Goal: Task Accomplishment & Management: Complete application form

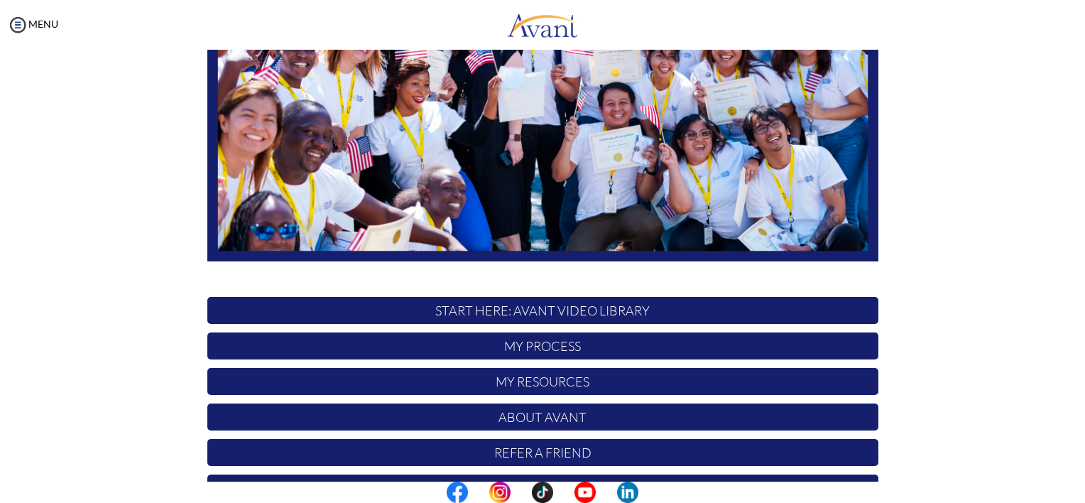
scroll to position [285, 0]
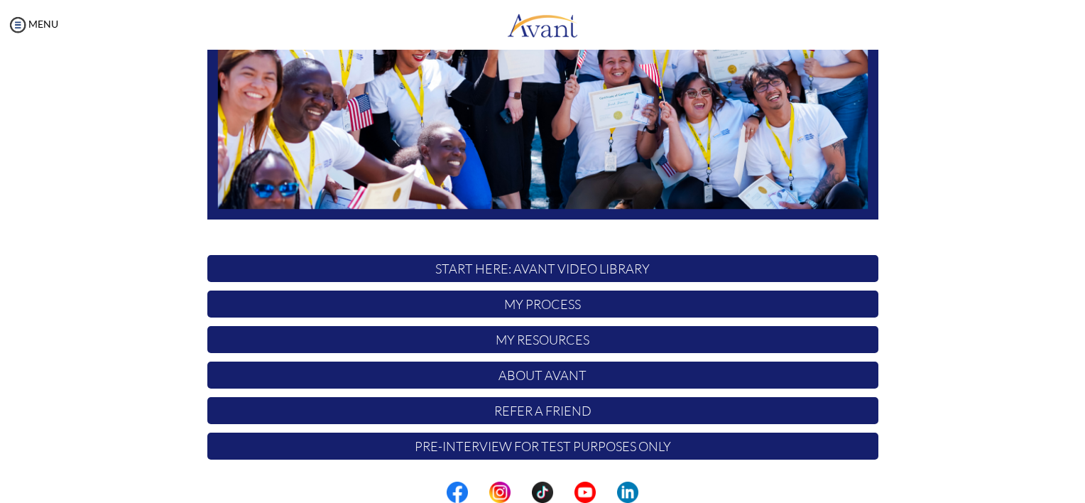
click at [597, 452] on p "Pre-Interview for test purposes only" at bounding box center [542, 445] width 671 height 27
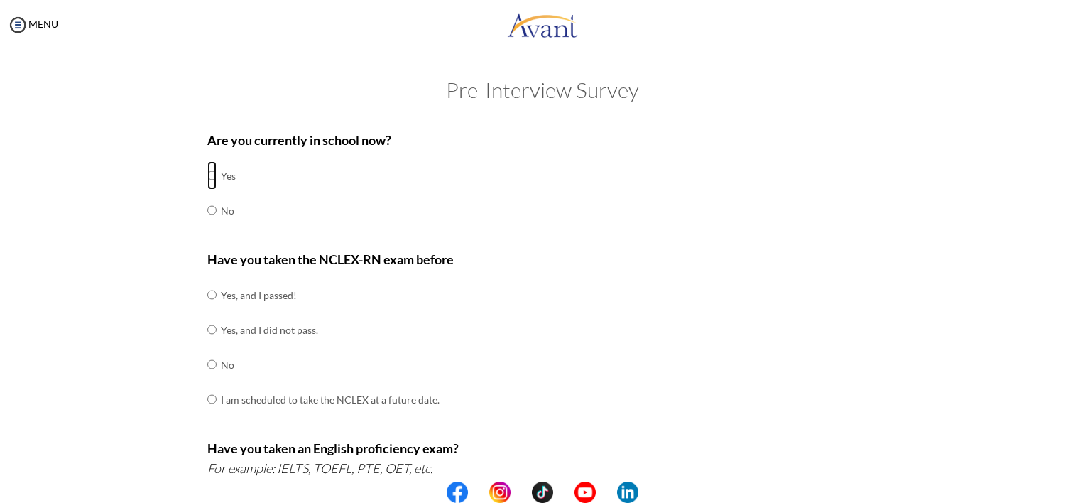
click at [207, 177] on input "radio" at bounding box center [211, 175] width 9 height 28
radio input "true"
click at [207, 291] on input "radio" at bounding box center [211, 295] width 9 height 28
radio input "true"
click at [1075, 486] on center at bounding box center [542, 491] width 1085 height 21
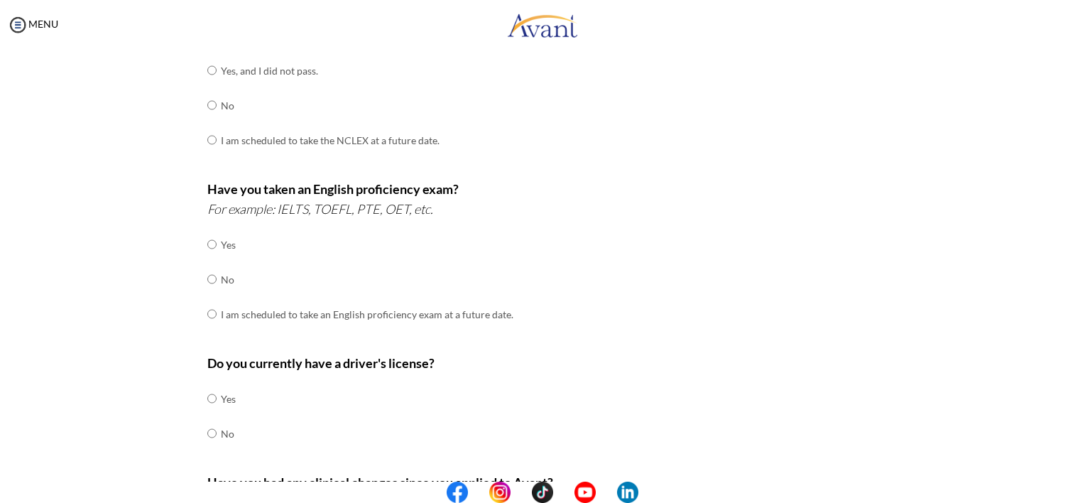
scroll to position [261, 0]
click at [207, 241] on input "radio" at bounding box center [211, 243] width 9 height 28
radio input "true"
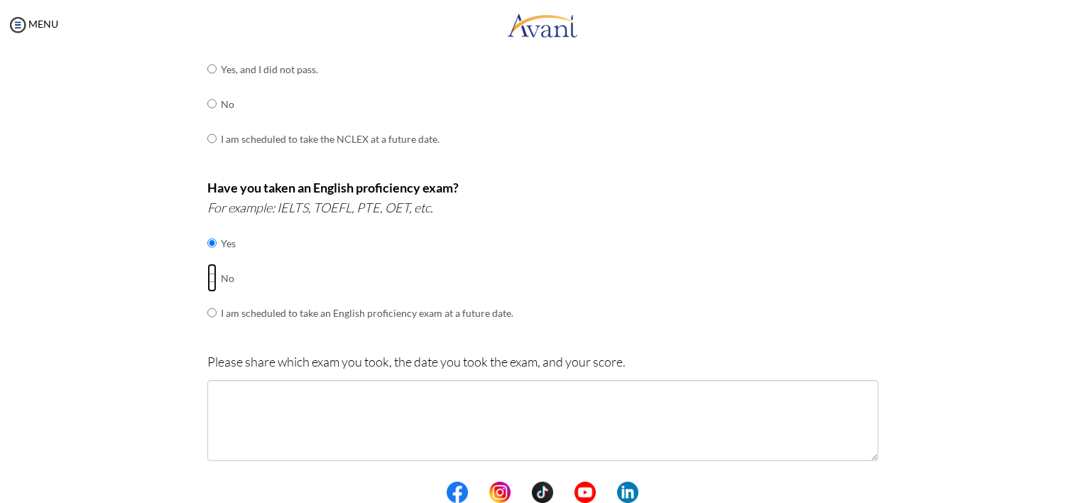
click at [208, 279] on input "radio" at bounding box center [211, 277] width 9 height 28
radio input "true"
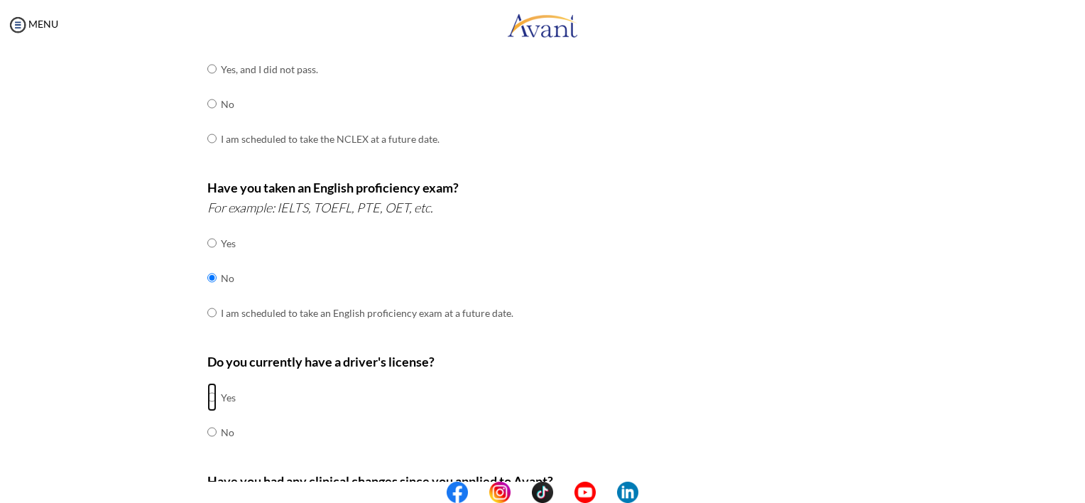
click at [207, 401] on input "radio" at bounding box center [211, 397] width 9 height 28
radio input "true"
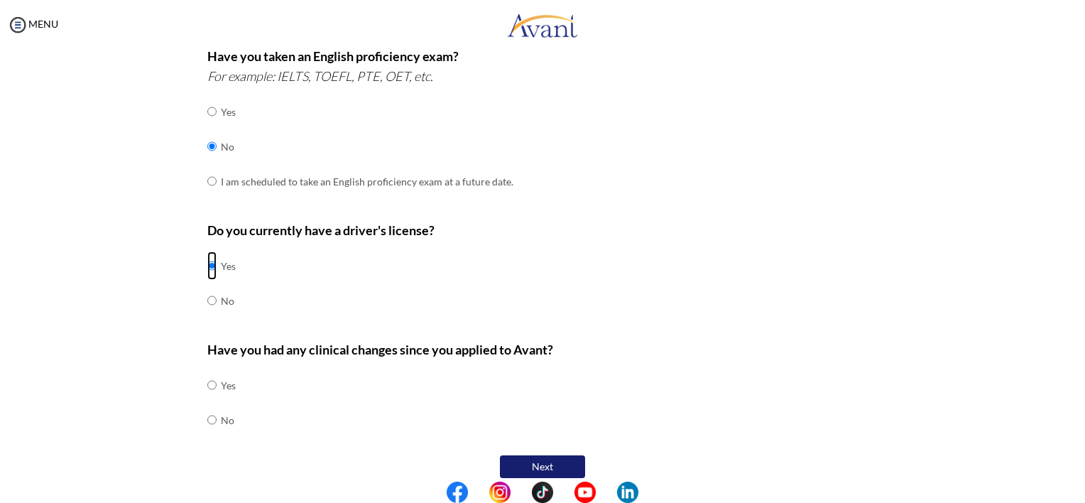
scroll to position [398, 0]
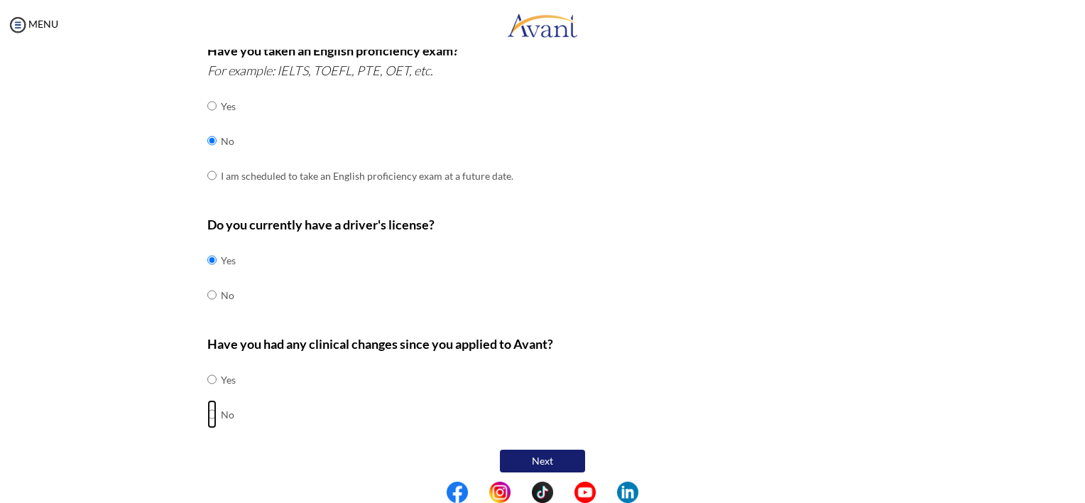
click at [207, 415] on input "radio" at bounding box center [211, 414] width 9 height 28
radio input "true"
click at [545, 457] on button "Next" at bounding box center [542, 461] width 85 height 23
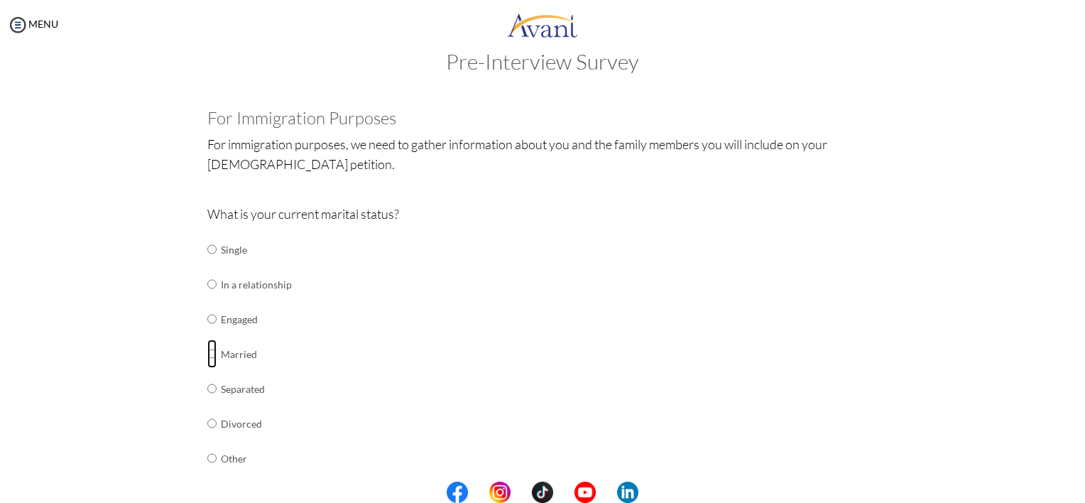
click at [207, 356] on input "radio" at bounding box center [211, 353] width 9 height 28
radio input "true"
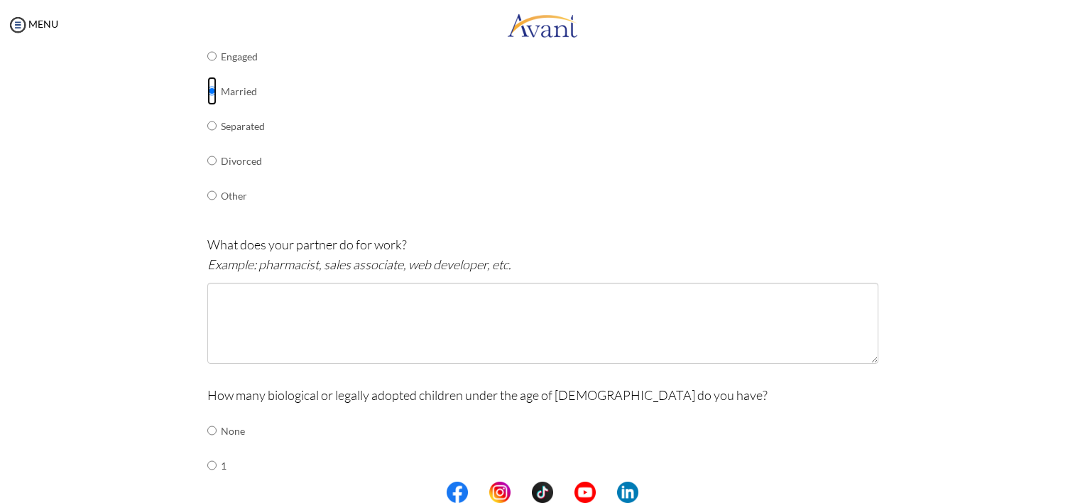
scroll to position [290, 0]
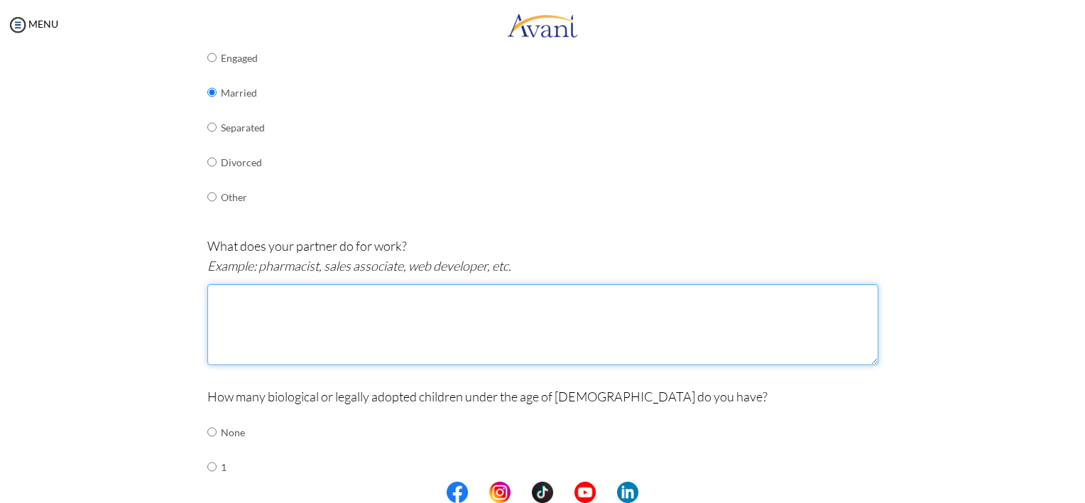
click at [386, 321] on textarea at bounding box center [542, 324] width 671 height 81
type textarea "R"
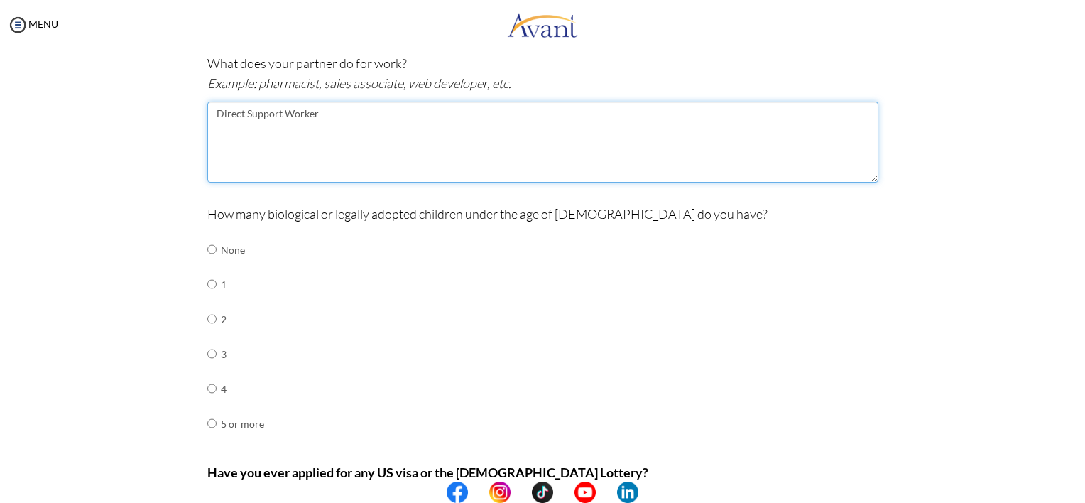
scroll to position [474, 0]
type textarea "Direct Support Worker"
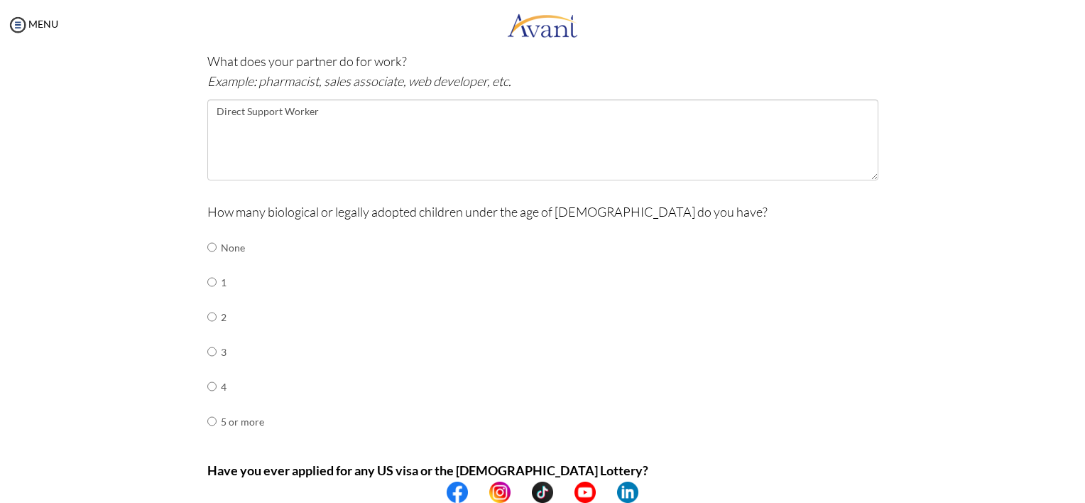
click at [217, 354] on td at bounding box center [219, 351] width 4 height 35
click at [207, 349] on input "radio" at bounding box center [211, 351] width 9 height 28
radio input "true"
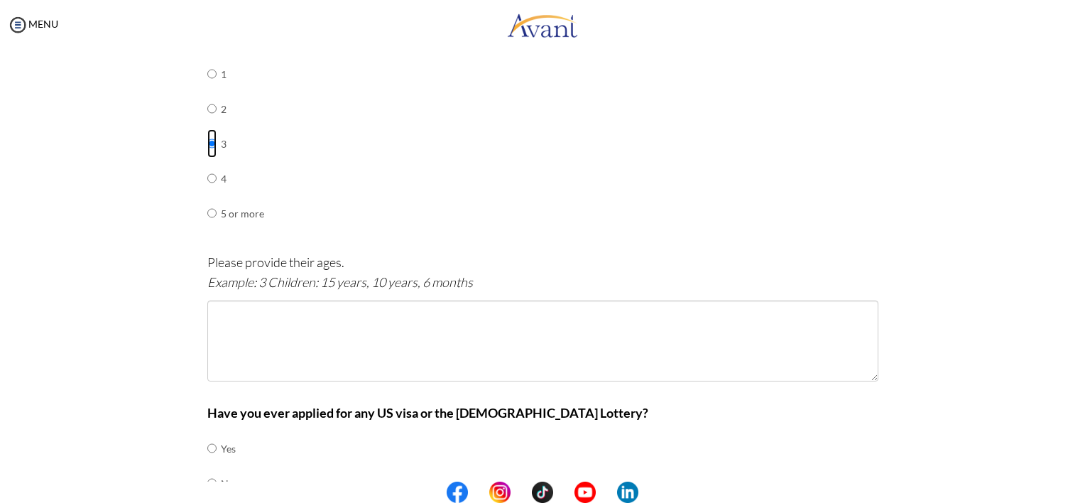
scroll to position [685, 0]
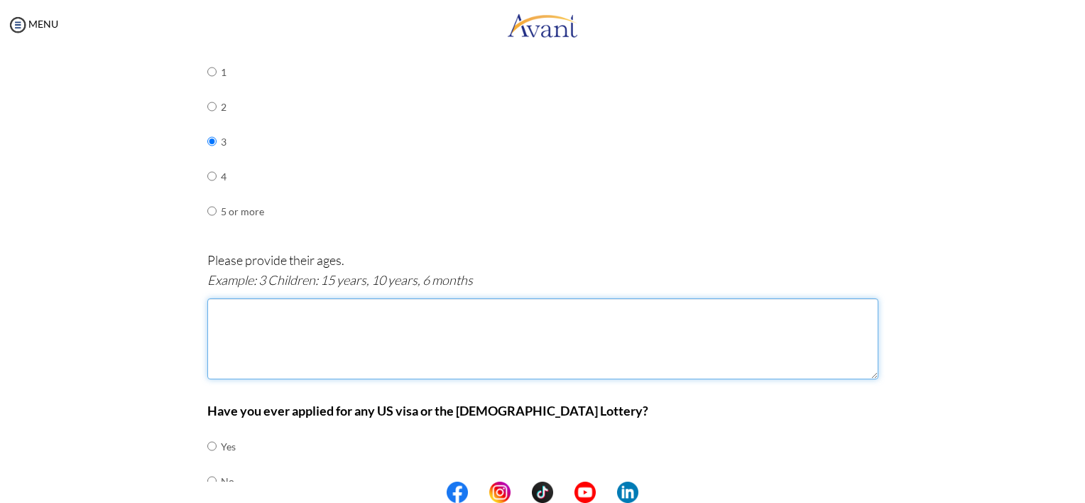
click at [224, 326] on textarea at bounding box center [542, 338] width 671 height 81
type textarea "Children " Age [DEMOGRAPHIC_DATA], 13, and 8"
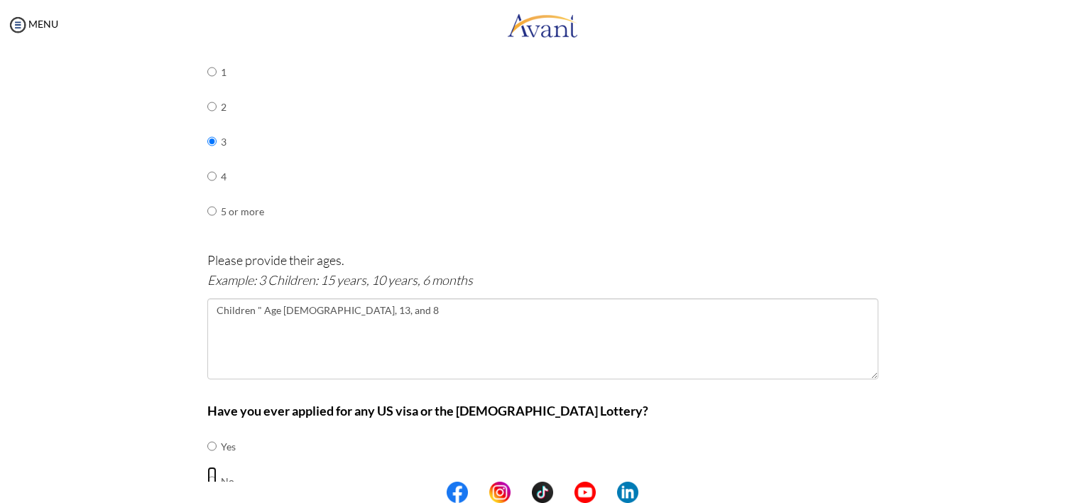
click at [209, 479] on input "radio" at bounding box center [211, 481] width 9 height 28
radio input "true"
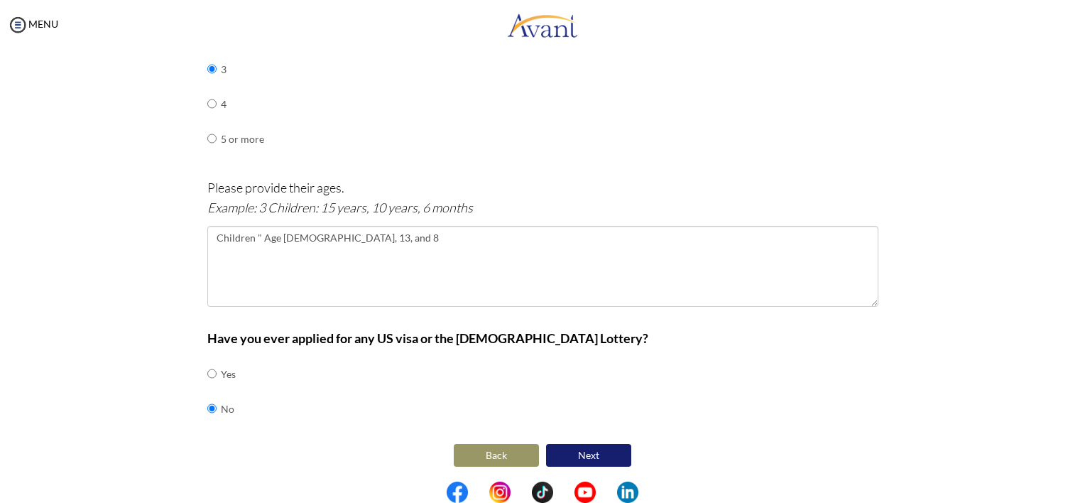
click at [609, 449] on button "Next" at bounding box center [588, 455] width 85 height 23
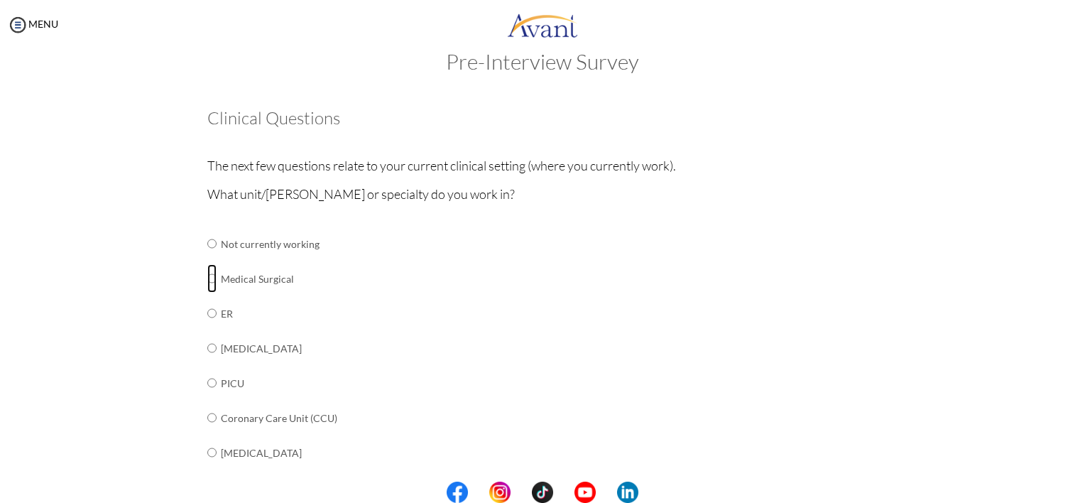
click at [207, 279] on input "radio" at bounding box center [211, 278] width 9 height 28
radio input "true"
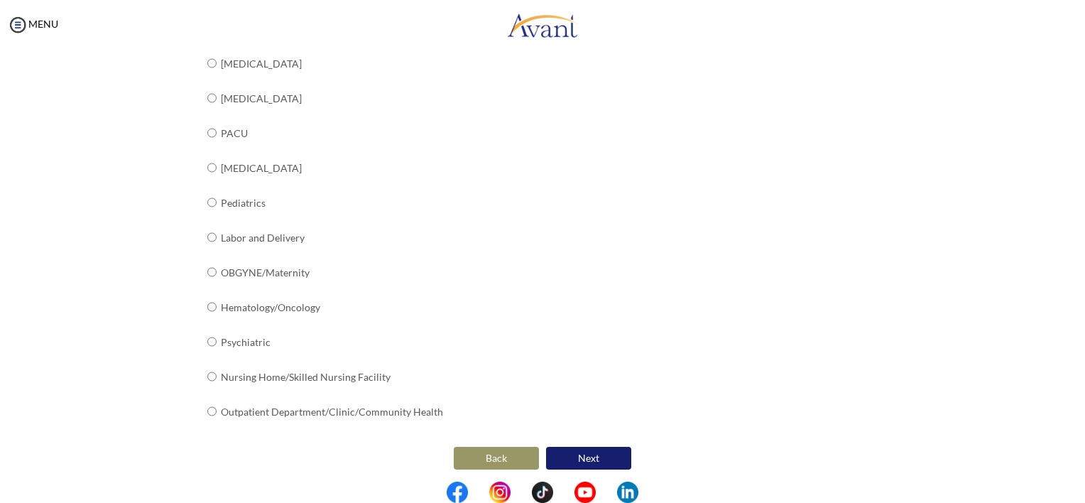
scroll to position [525, 0]
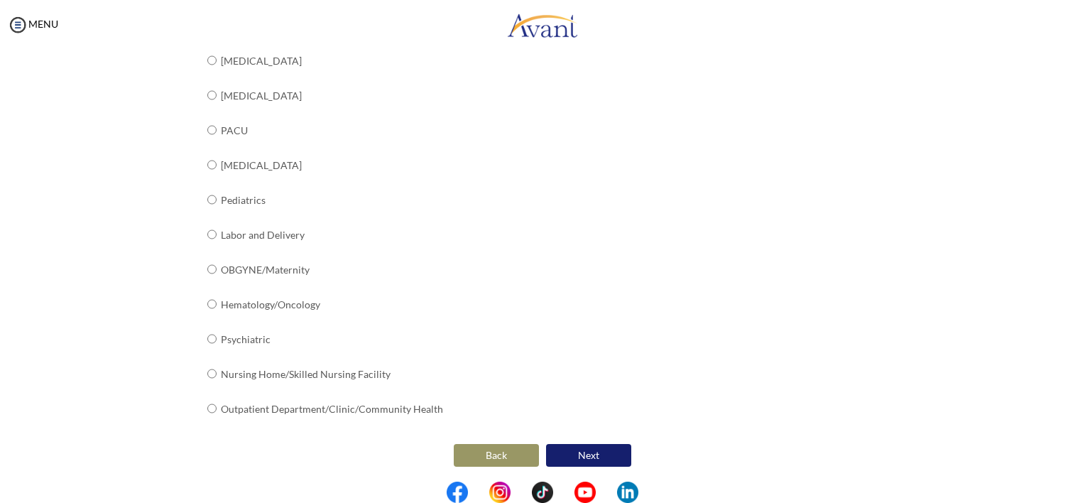
click at [608, 447] on button "Next" at bounding box center [588, 455] width 85 height 23
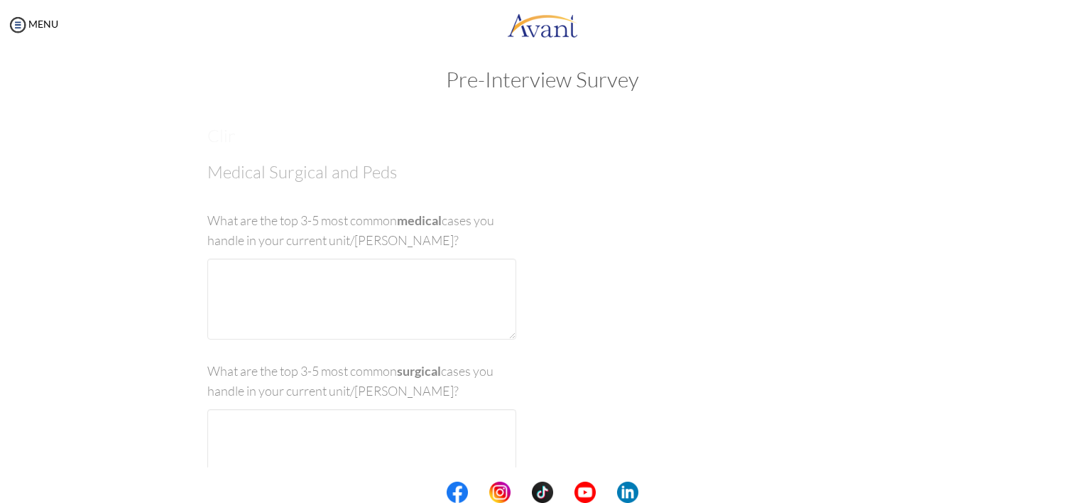
scroll to position [28, 0]
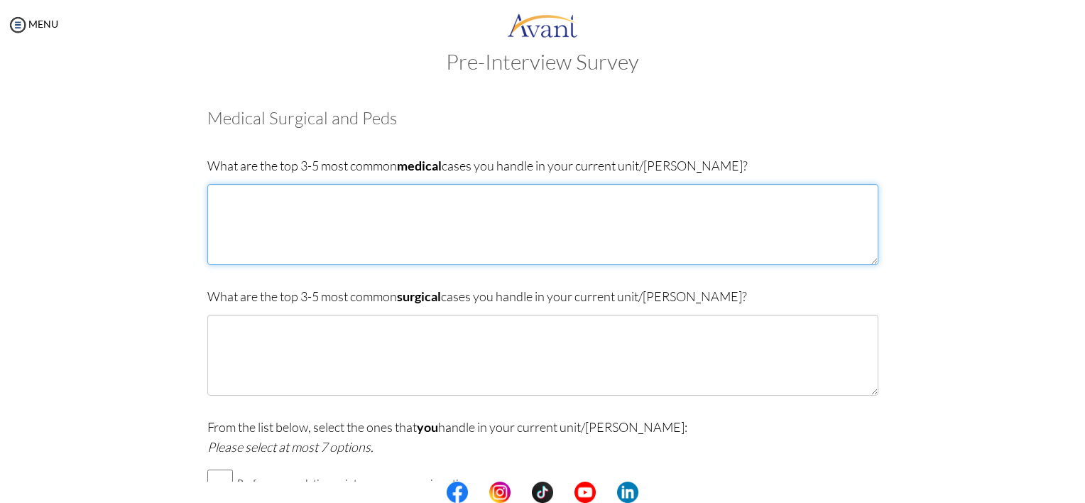
click at [266, 189] on textarea at bounding box center [542, 224] width 671 height 81
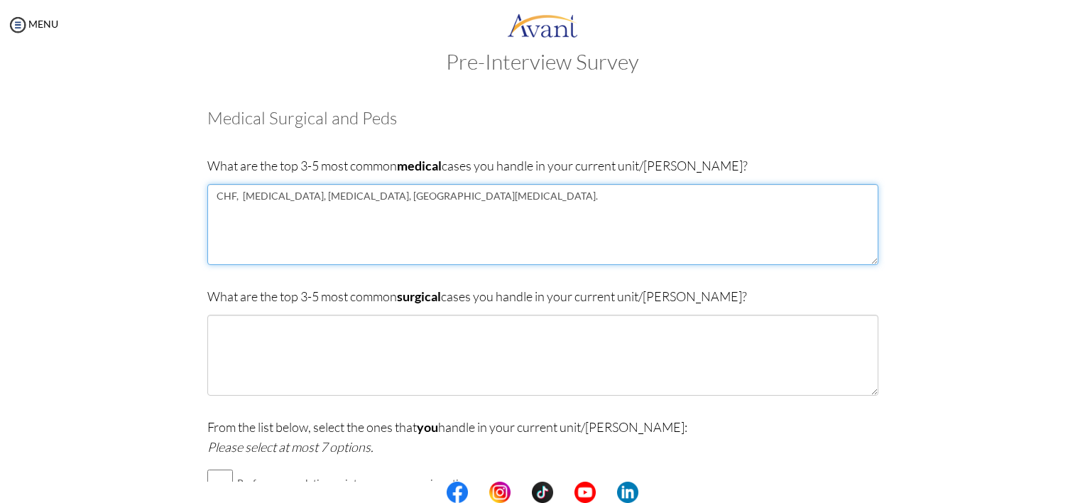
type textarea "CHF, [MEDICAL_DATA], [MEDICAL_DATA], [GEOGRAPHIC_DATA][MEDICAL_DATA]."
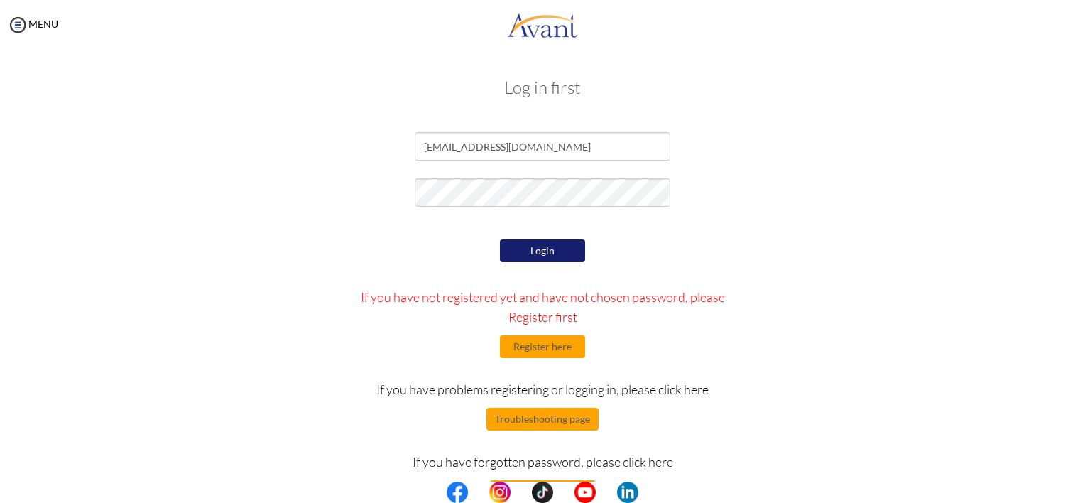
click at [551, 254] on button "Login" at bounding box center [542, 250] width 85 height 23
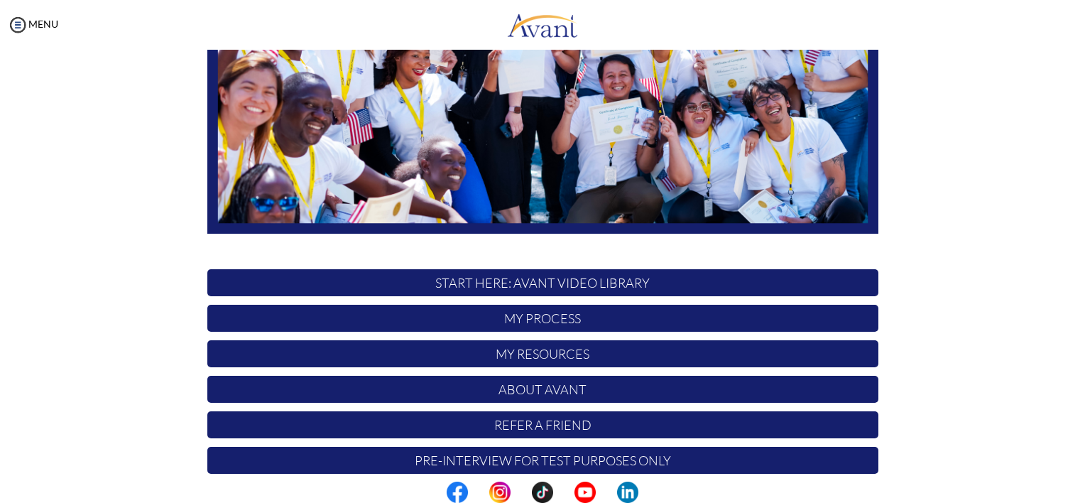
scroll to position [285, 0]
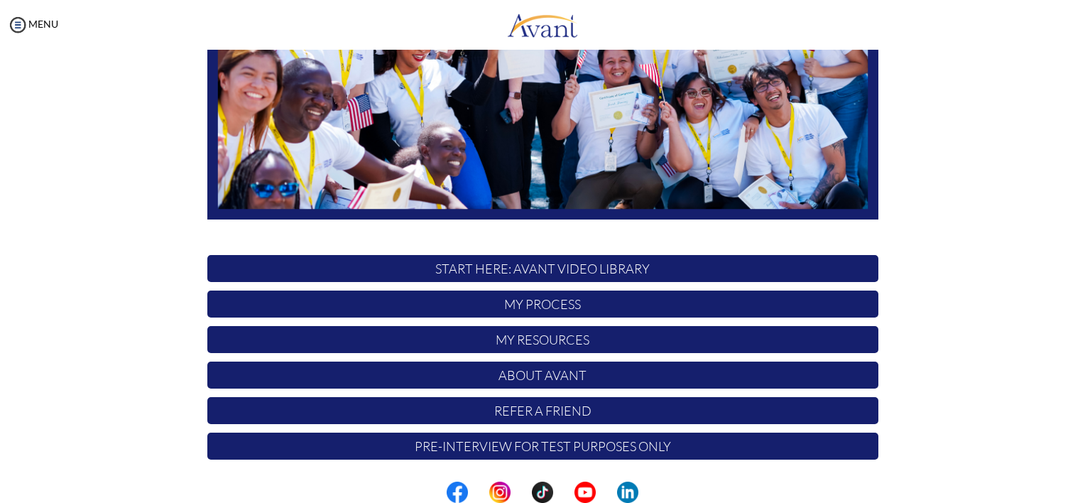
click at [608, 447] on p "Pre-Interview for test purposes only" at bounding box center [542, 445] width 671 height 27
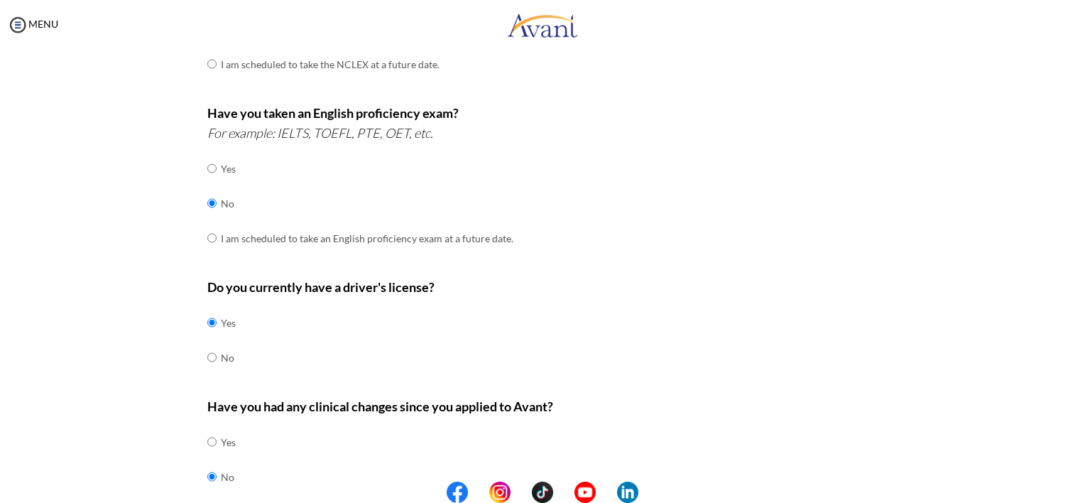
scroll to position [403, 0]
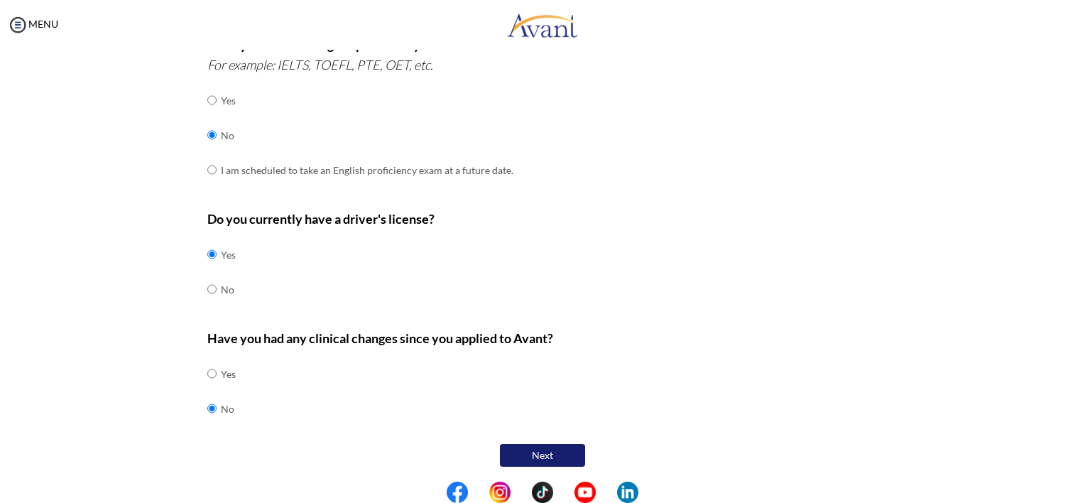
click at [558, 451] on button "Next" at bounding box center [542, 455] width 85 height 23
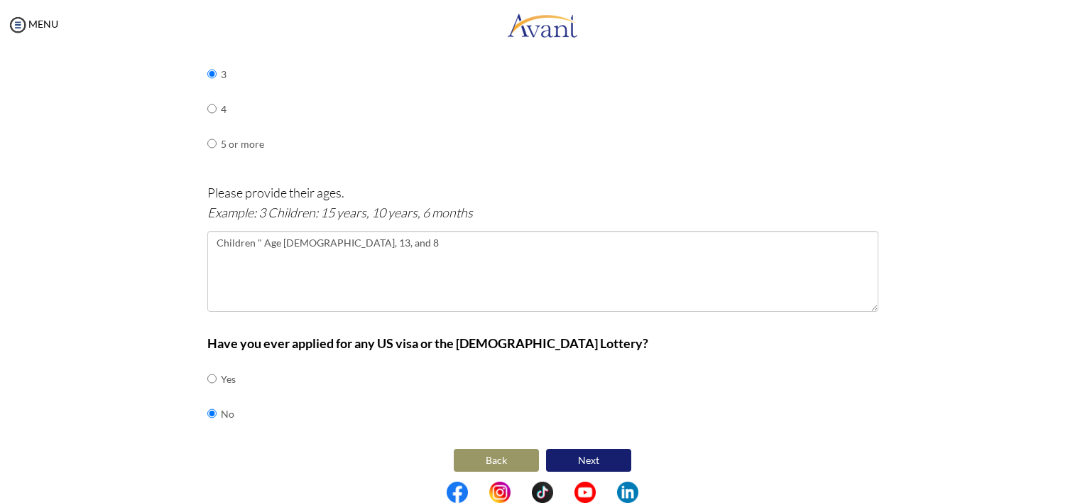
scroll to position [757, 0]
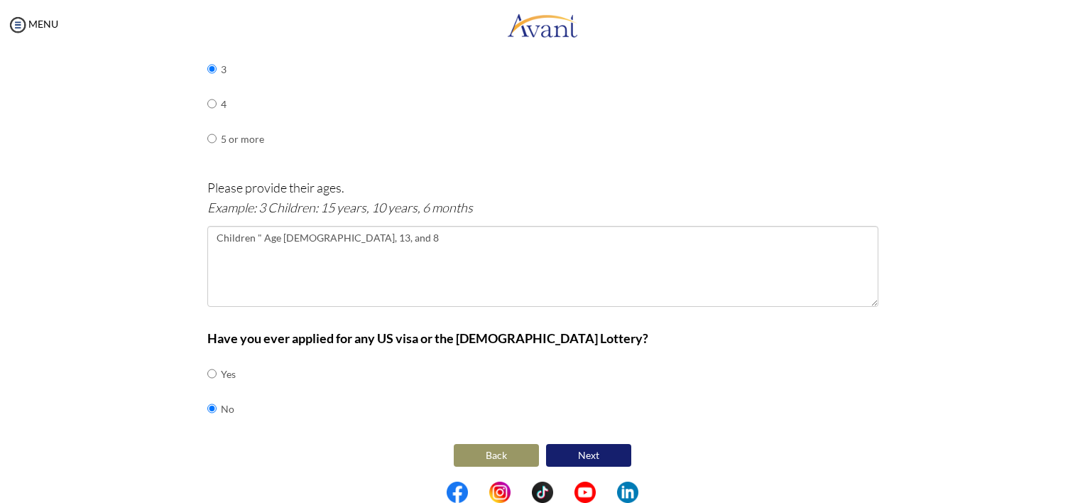
click at [595, 444] on button "Next" at bounding box center [588, 455] width 85 height 23
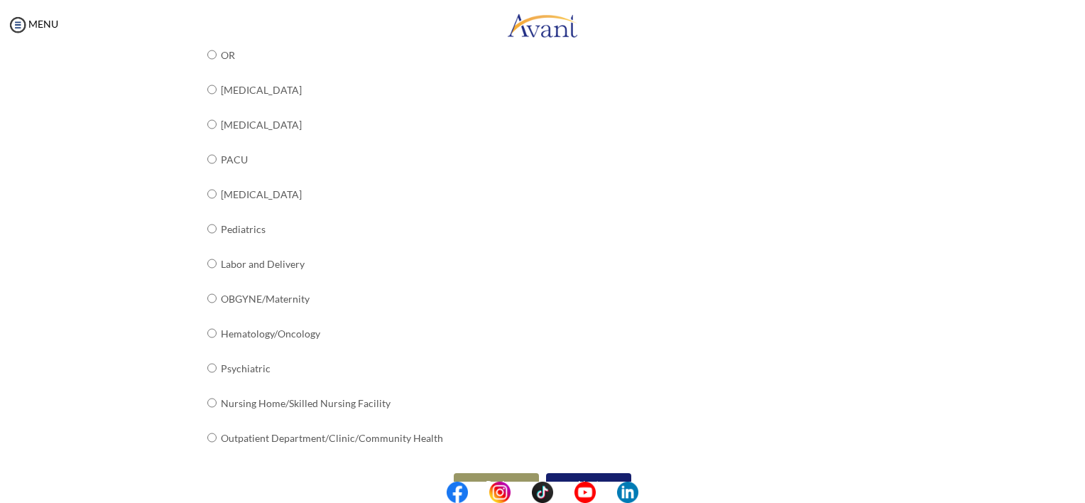
scroll to position [525, 0]
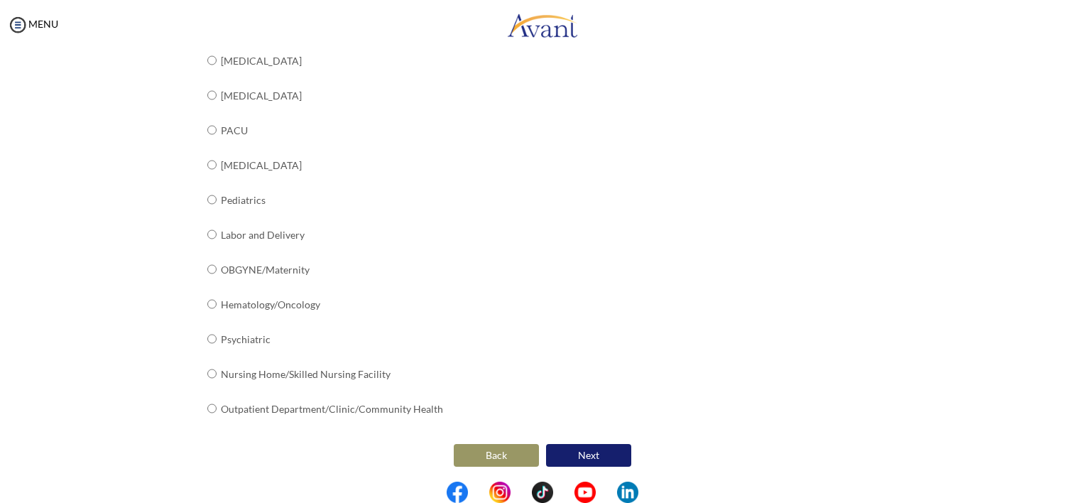
click at [579, 457] on button "Next" at bounding box center [588, 455] width 85 height 23
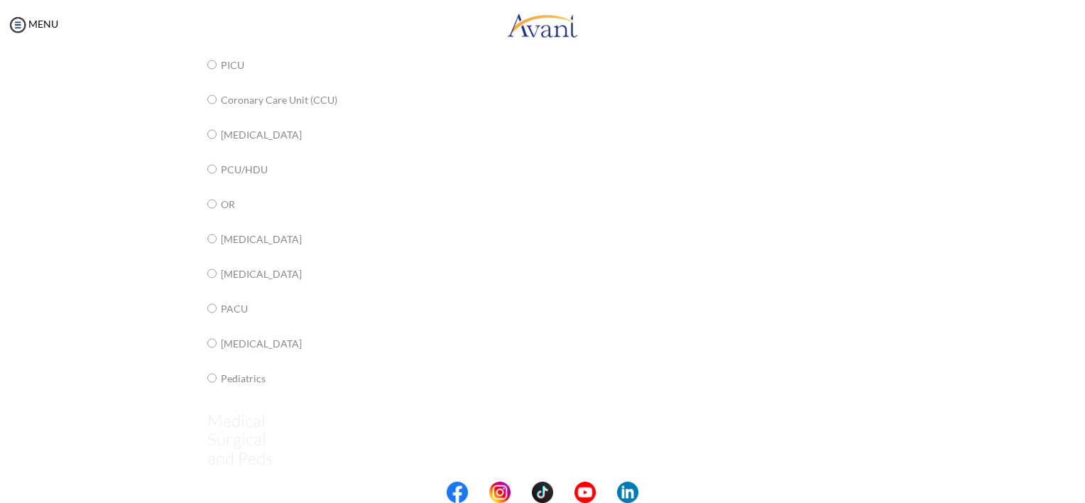
scroll to position [28, 0]
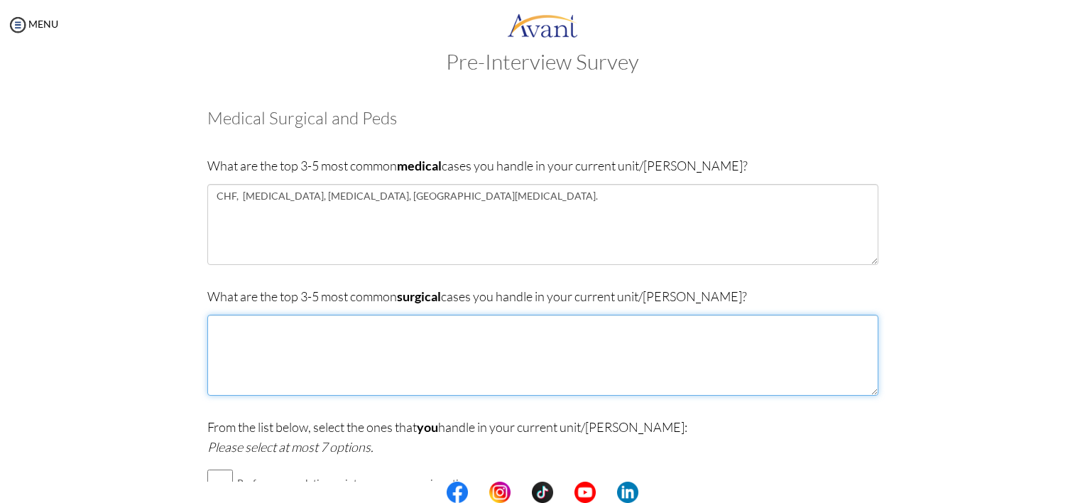
click at [271, 348] on textarea at bounding box center [542, 355] width 671 height 81
type textarea "Orthopedic patients for example, [MEDICAL_DATA], [MEDICAL_DATA], knee replaceme…"
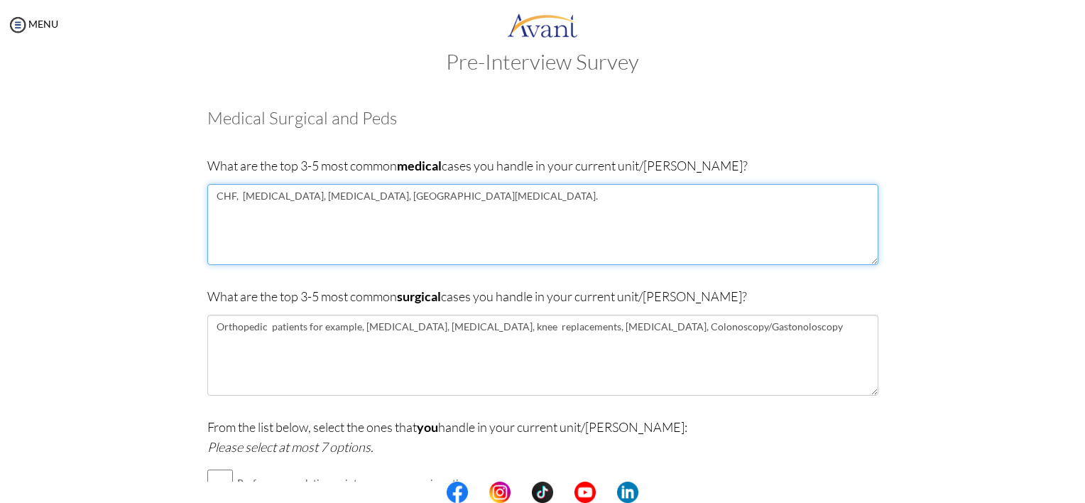
click at [440, 200] on textarea "CHF, [MEDICAL_DATA], [MEDICAL_DATA], [GEOGRAPHIC_DATA][MEDICAL_DATA]." at bounding box center [542, 224] width 671 height 81
type textarea "CHF, [MEDICAL_DATA], [MEDICAL_DATA], [GEOGRAPHIC_DATA][MEDICAL_DATA]. Trauma"
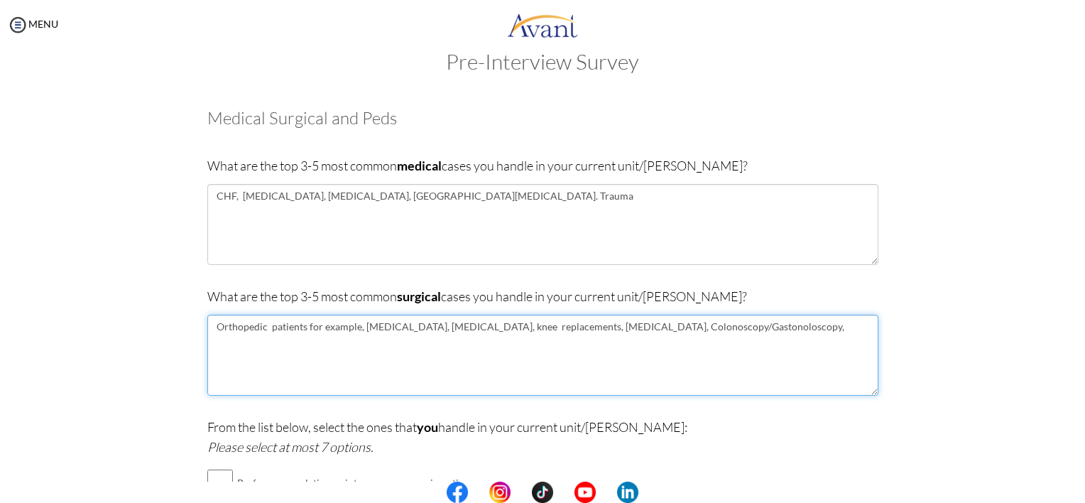
type textarea "Orthopedic patients for example, [MEDICAL_DATA], [MEDICAL_DATA], knee replaceme…"
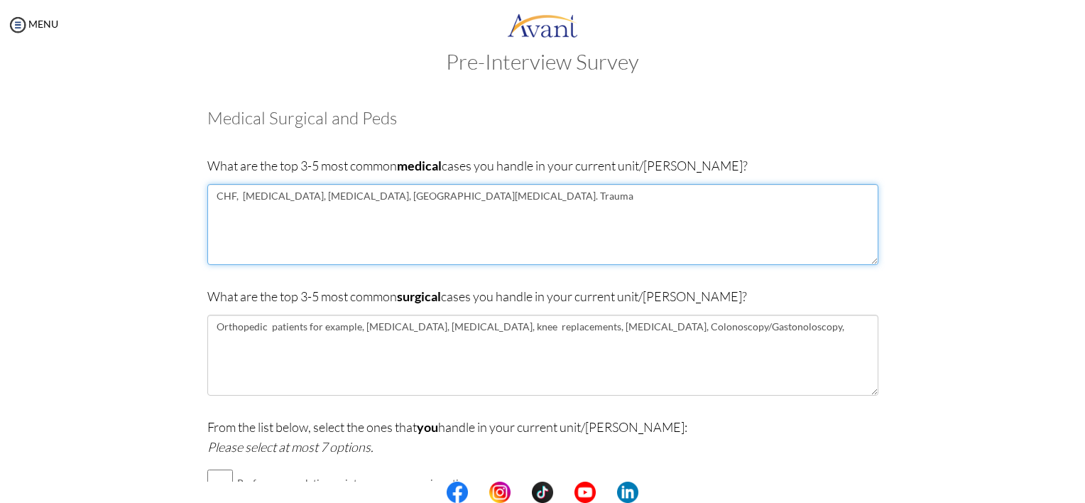
click at [503, 205] on textarea "CHF, [MEDICAL_DATA], [MEDICAL_DATA], [GEOGRAPHIC_DATA][MEDICAL_DATA]. Trauma" at bounding box center [542, 224] width 671 height 81
click at [469, 199] on textarea "CHF, [MEDICAL_DATA], [MEDICAL_DATA], [GEOGRAPHIC_DATA][MEDICAL_DATA]. Trauma" at bounding box center [542, 224] width 671 height 81
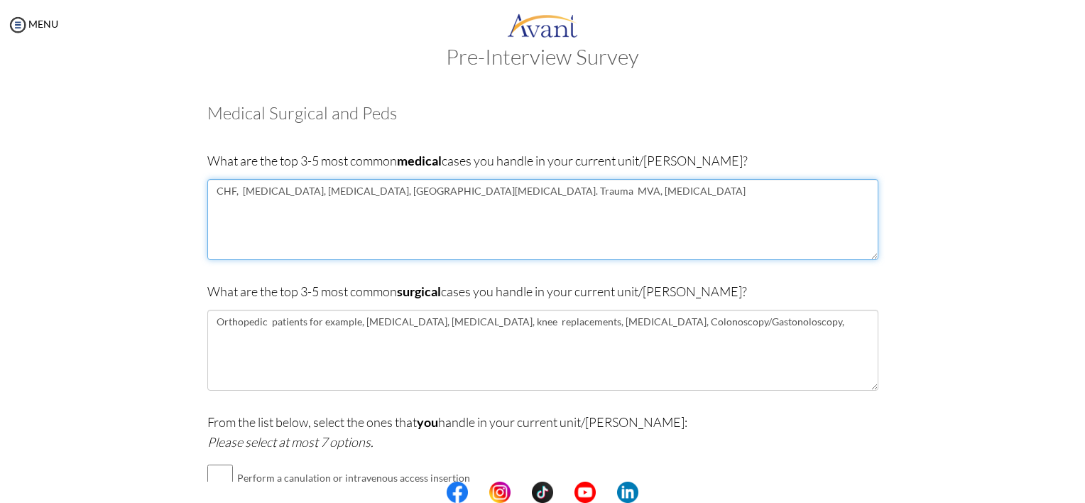
scroll to position [18, 0]
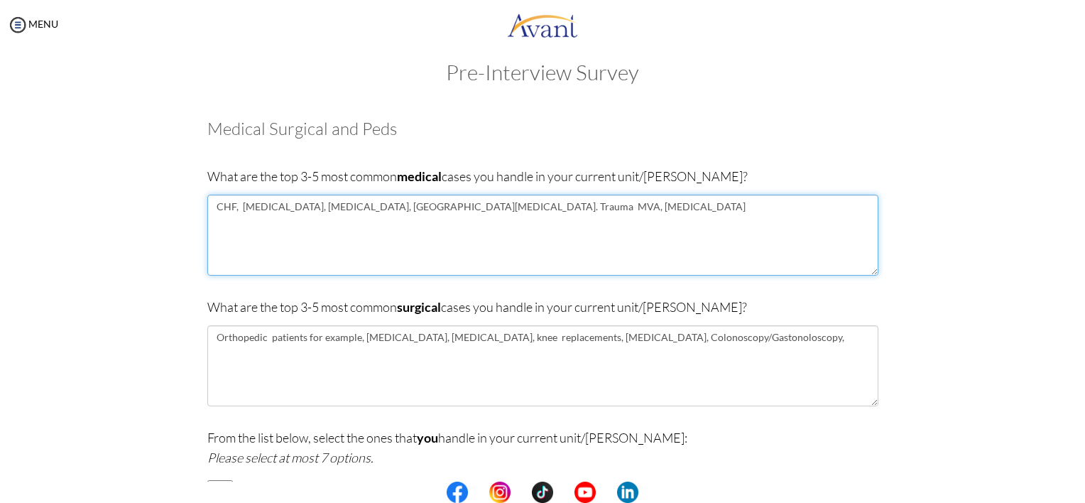
click at [555, 205] on textarea "CHF, [MEDICAL_DATA], [MEDICAL_DATA], [GEOGRAPHIC_DATA][MEDICAL_DATA]. Trauma MV…" at bounding box center [542, 235] width 671 height 81
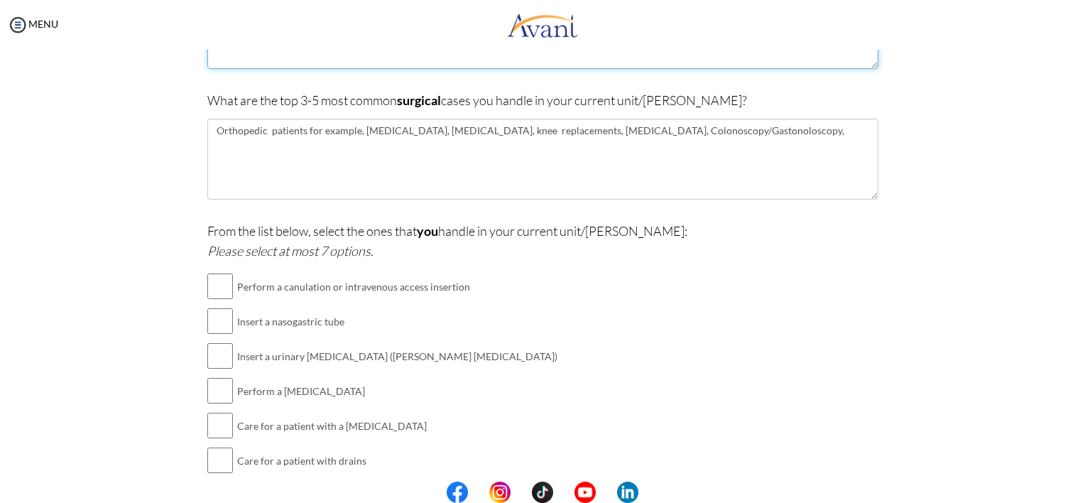
scroll to position [238, 0]
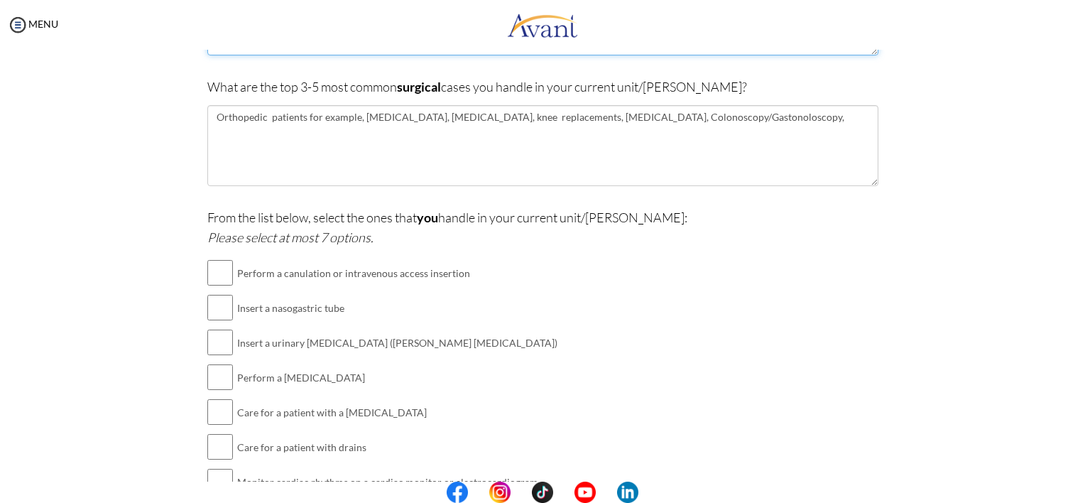
type textarea "CHF, [MEDICAL_DATA], [MEDICAL_DATA], [GEOGRAPHIC_DATA][MEDICAL_DATA]. Trauma MV…"
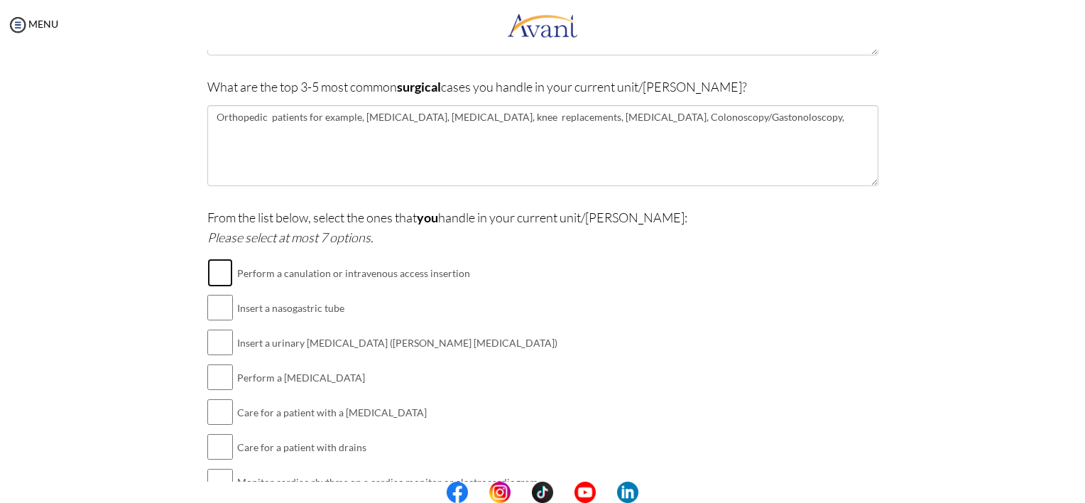
click at [211, 273] on input "checkbox" at bounding box center [220, 272] width 26 height 28
checkbox input "true"
click at [217, 312] on input "checkbox" at bounding box center [220, 307] width 26 height 28
checkbox input "true"
click at [211, 337] on input "checkbox" at bounding box center [220, 342] width 26 height 28
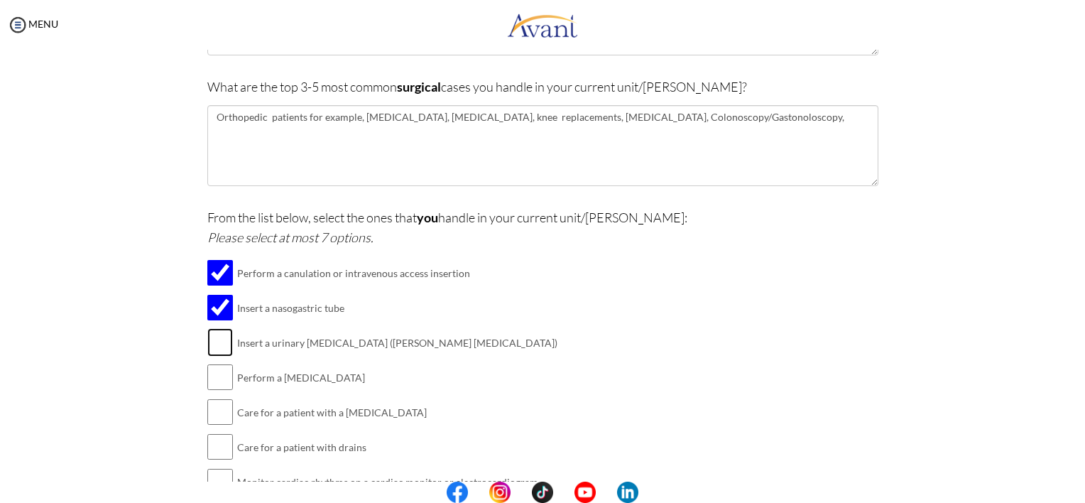
checkbox input "true"
click at [214, 383] on input "checkbox" at bounding box center [220, 377] width 26 height 28
checkbox input "true"
click at [214, 414] on input "checkbox" at bounding box center [220, 412] width 26 height 28
checkbox input "true"
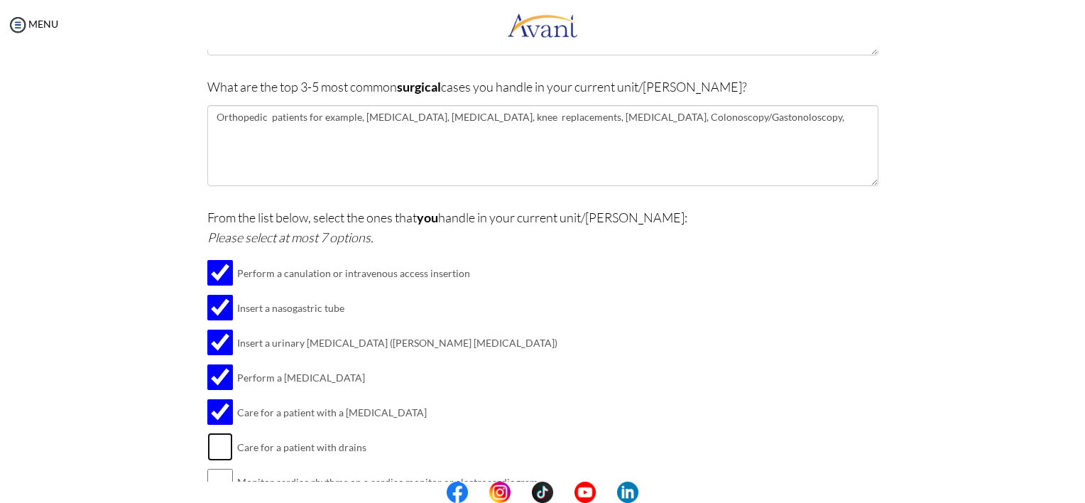
click at [224, 442] on input "checkbox" at bounding box center [220, 446] width 26 height 28
checkbox input "true"
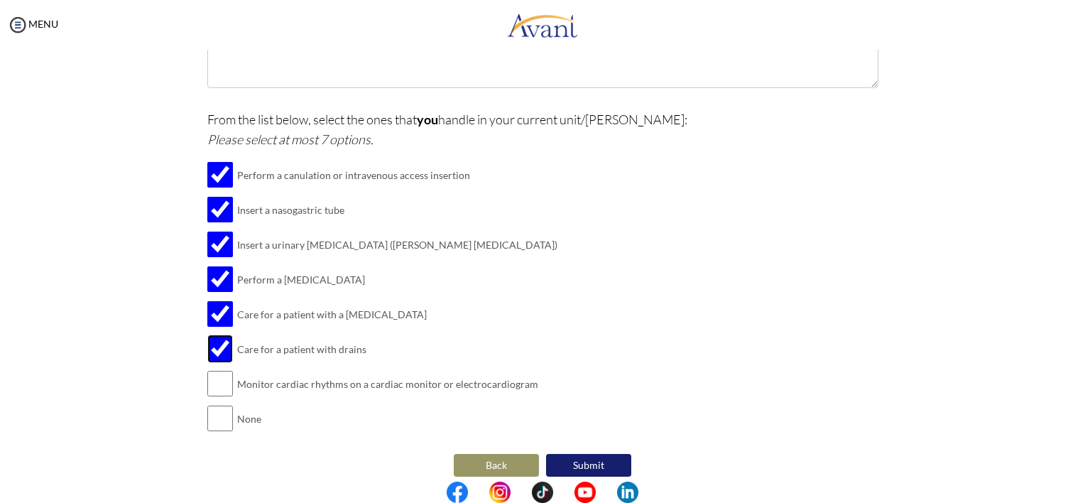
scroll to position [347, 0]
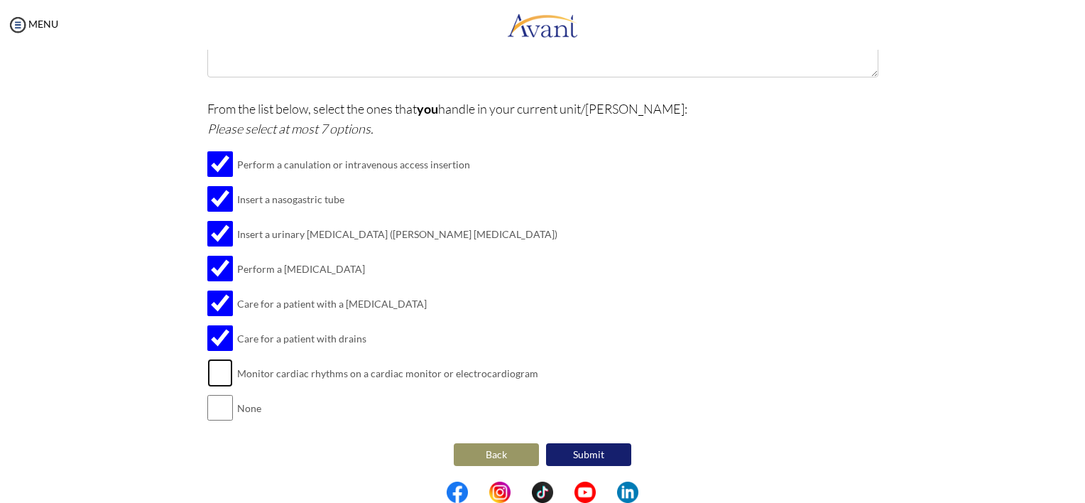
click at [213, 375] on input "checkbox" at bounding box center [220, 373] width 26 height 28
checkbox input "true"
click at [602, 449] on button "Submit" at bounding box center [588, 454] width 85 height 23
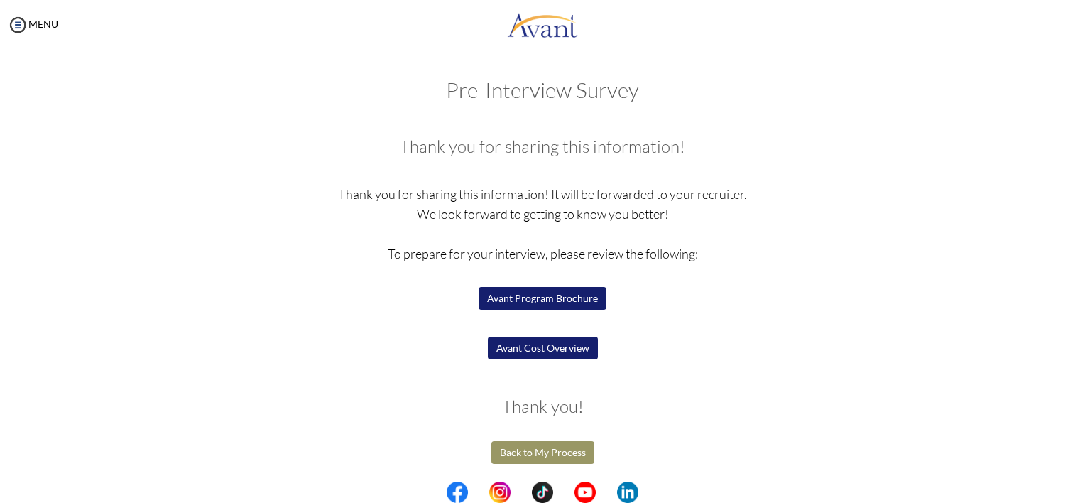
click at [543, 452] on button "Back to My Process" at bounding box center [542, 452] width 103 height 23
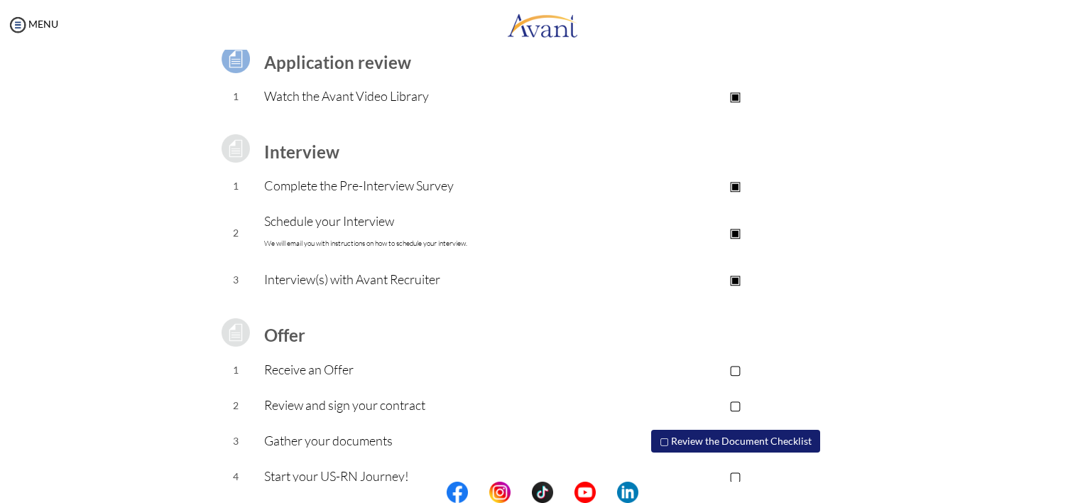
scroll to position [143, 0]
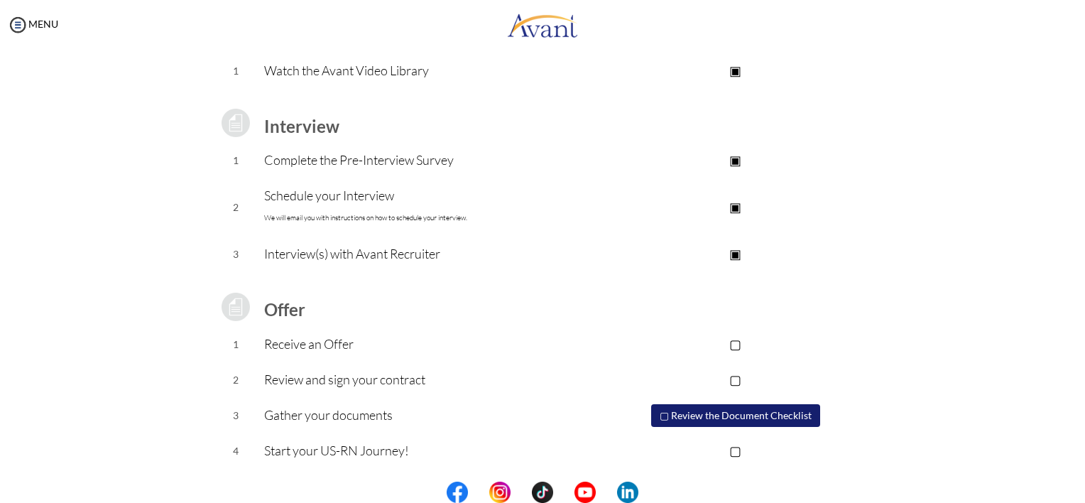
click at [665, 415] on button "▢ Review the Document Checklist" at bounding box center [735, 415] width 169 height 23
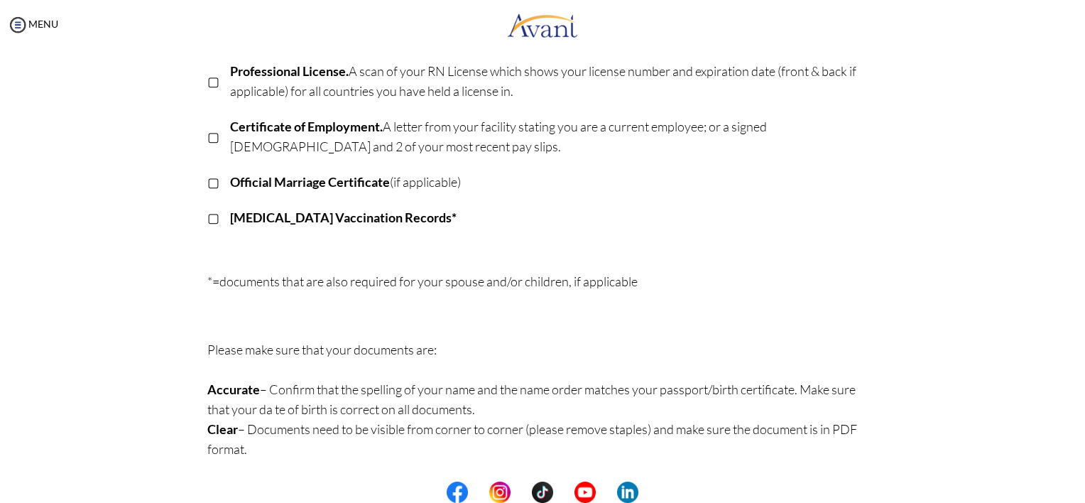
scroll to position [0, 0]
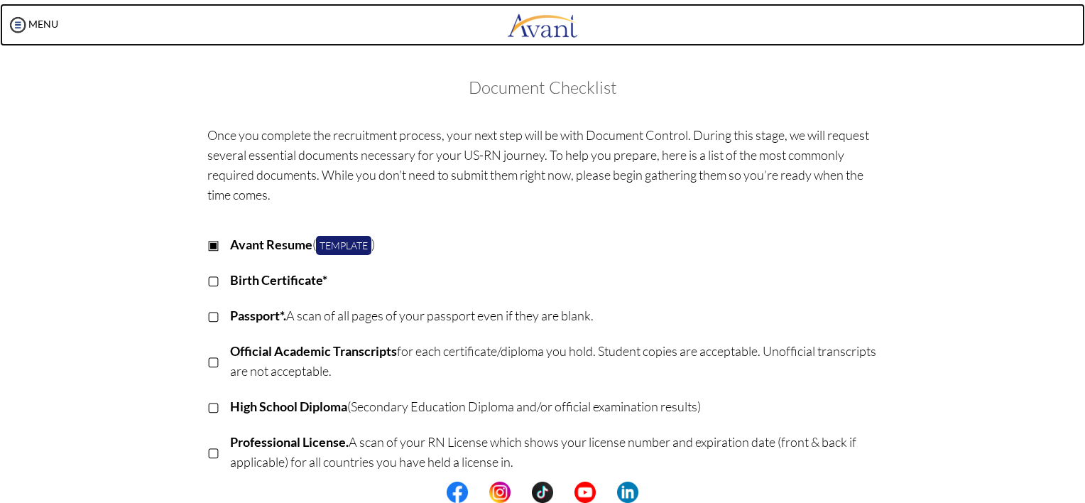
click at [466, 9] on link at bounding box center [542, 25] width 1085 height 43
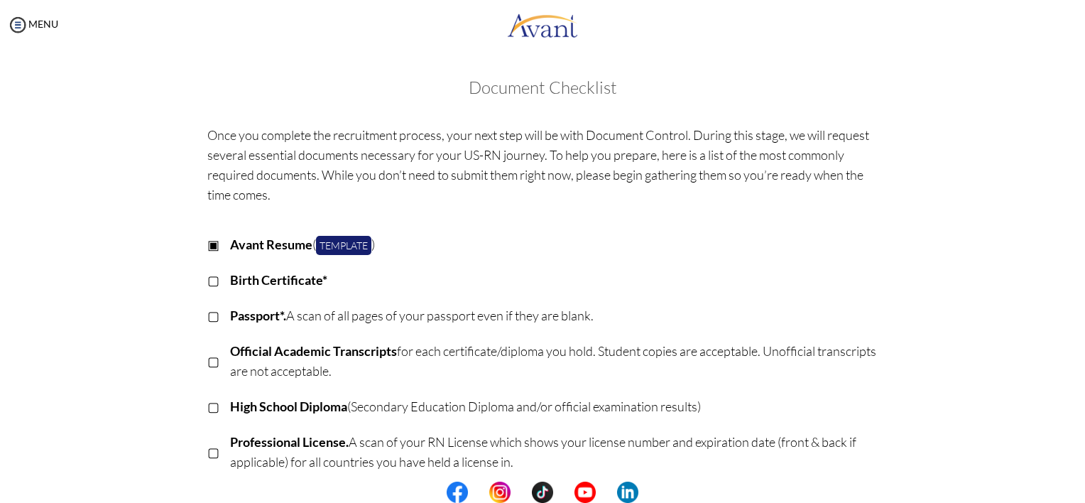
click at [443, 0] on div "MENU" at bounding box center [542, 27] width 1085 height 54
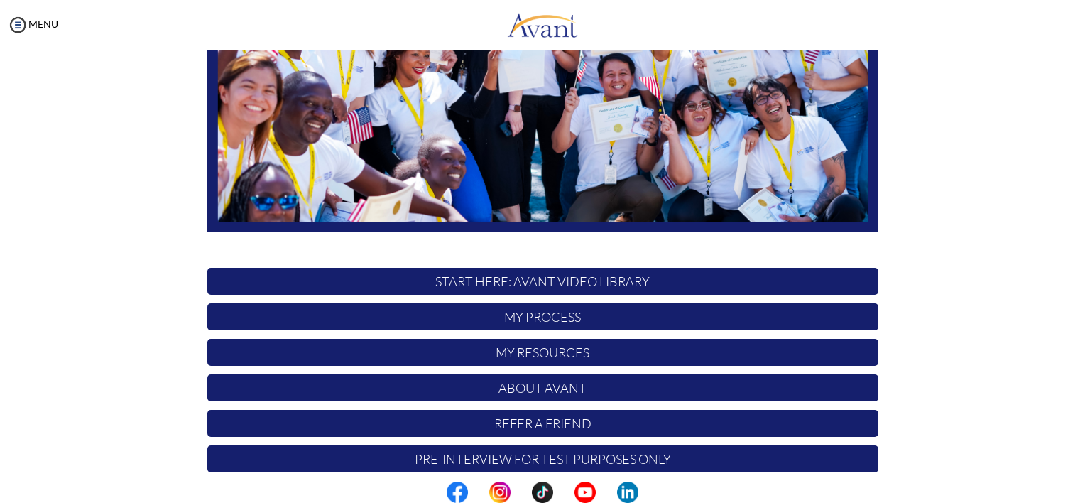
scroll to position [285, 0]
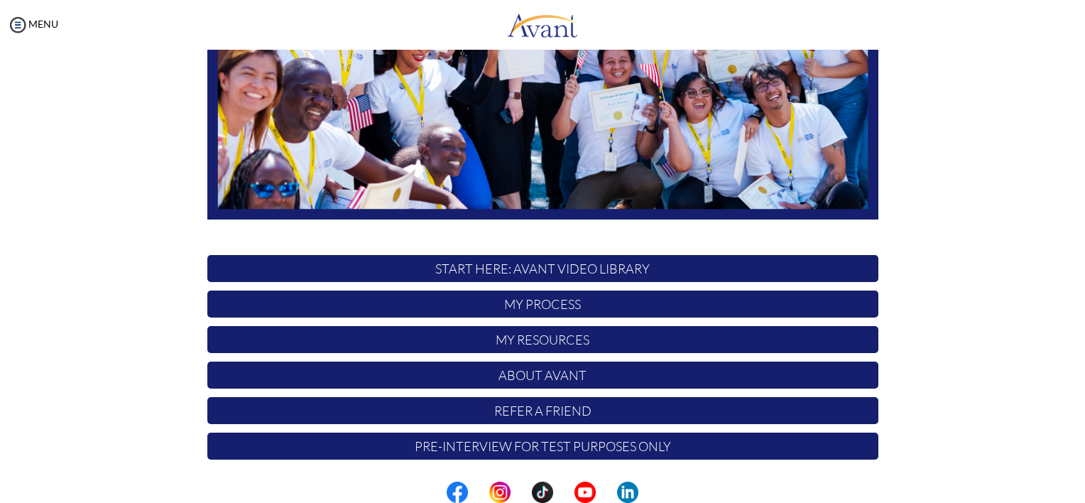
click at [554, 298] on p "My Process" at bounding box center [542, 303] width 671 height 27
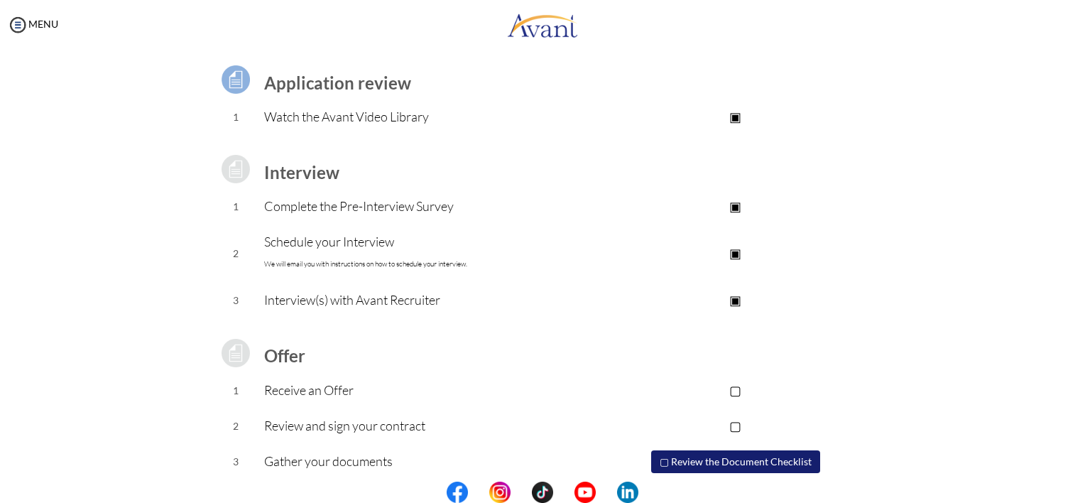
scroll to position [143, 0]
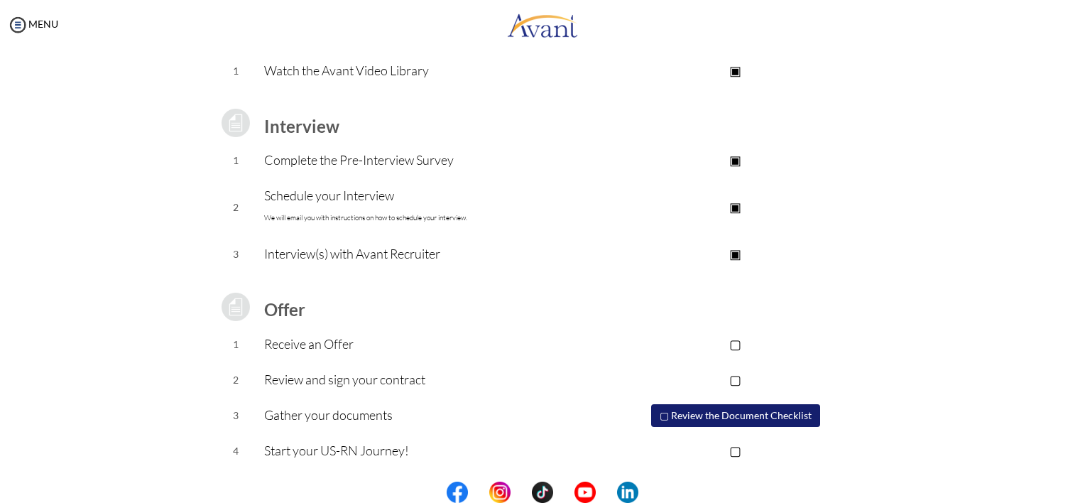
click at [1082, 489] on center at bounding box center [542, 491] width 1085 height 21
drag, startPoint x: 1082, startPoint y: 489, endPoint x: 1026, endPoint y: 392, distance: 111.7
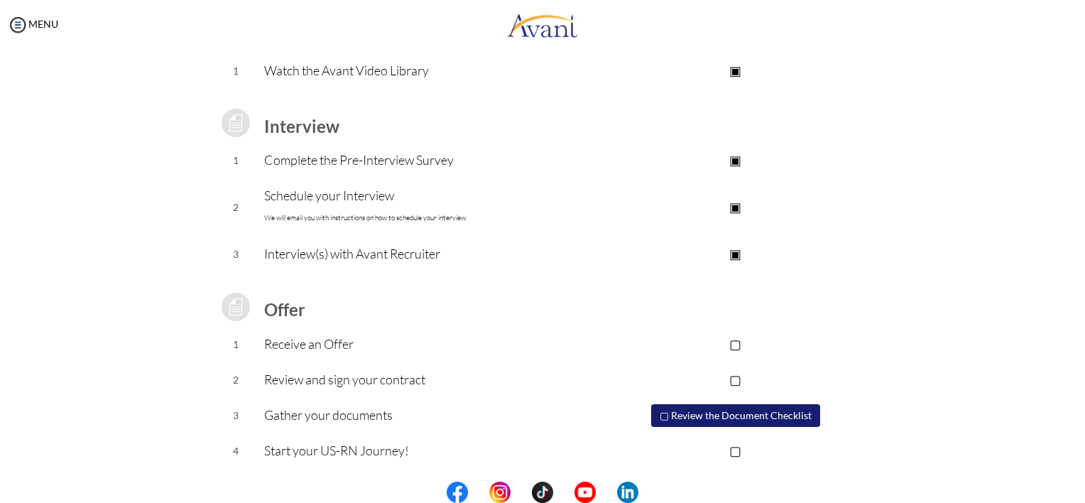
click at [1026, 392] on div "Process Overview Check off each step as you go to track your progress! Applicat…" at bounding box center [542, 237] width 1057 height 604
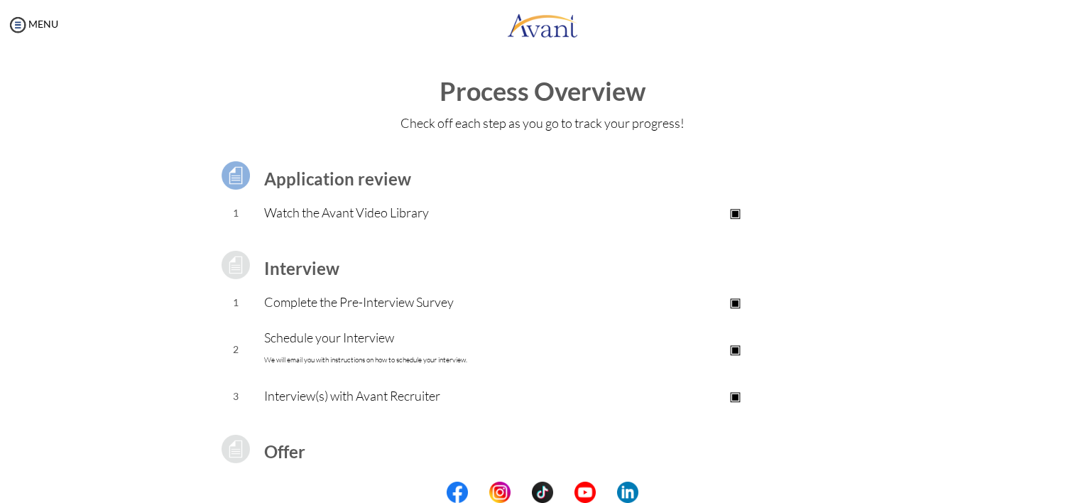
scroll to position [0, 0]
click at [223, 175] on img at bounding box center [236, 176] width 36 height 36
click at [223, 181] on img at bounding box center [236, 176] width 36 height 36
click at [229, 183] on img at bounding box center [236, 176] width 36 height 36
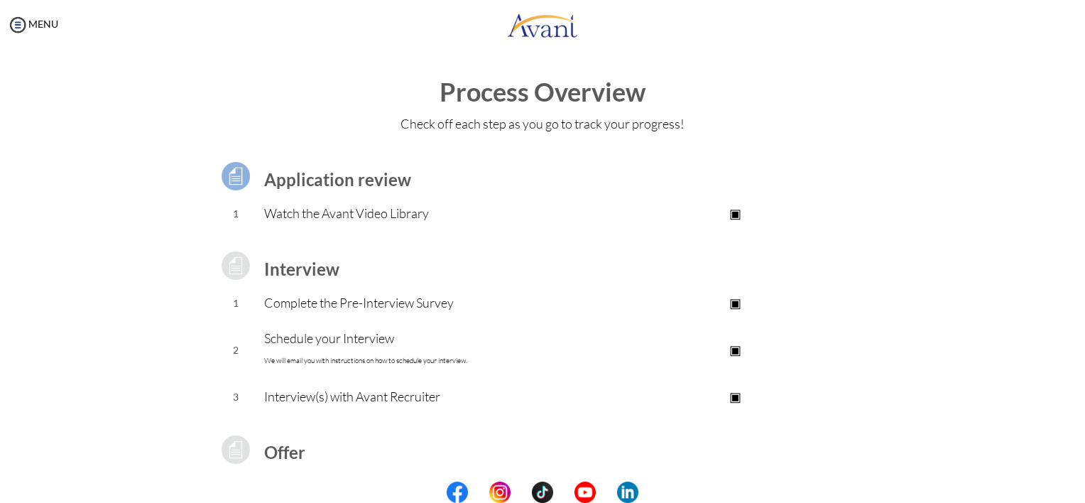
click at [229, 183] on img at bounding box center [236, 176] width 36 height 36
click at [25, 22] on img at bounding box center [17, 24] width 21 height 21
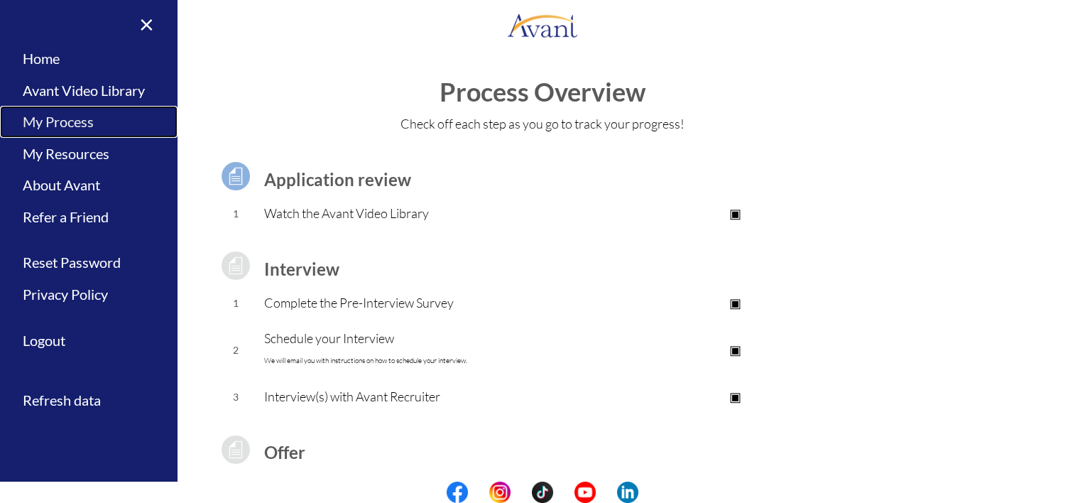
click at [48, 114] on link "My Process" at bounding box center [89, 122] width 178 height 32
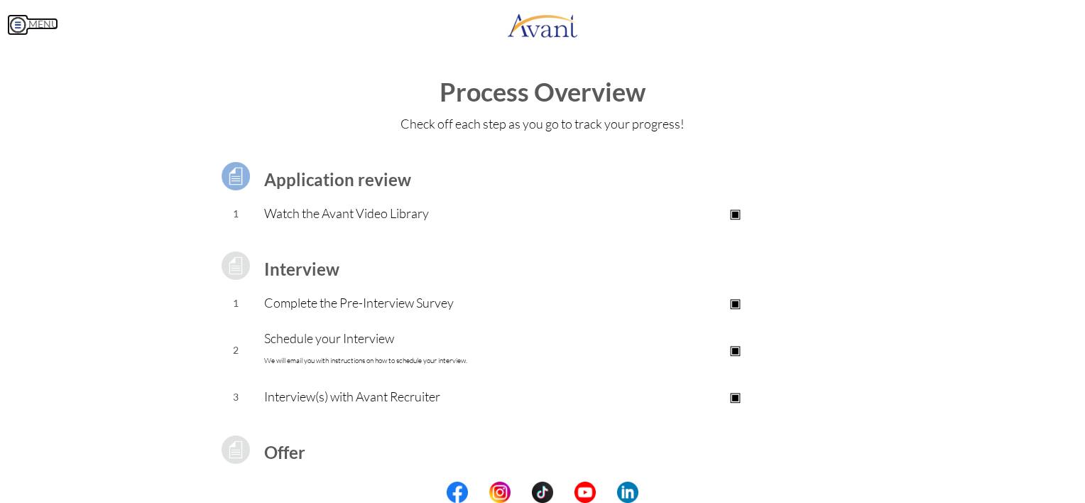
click at [14, 31] on img at bounding box center [17, 24] width 21 height 21
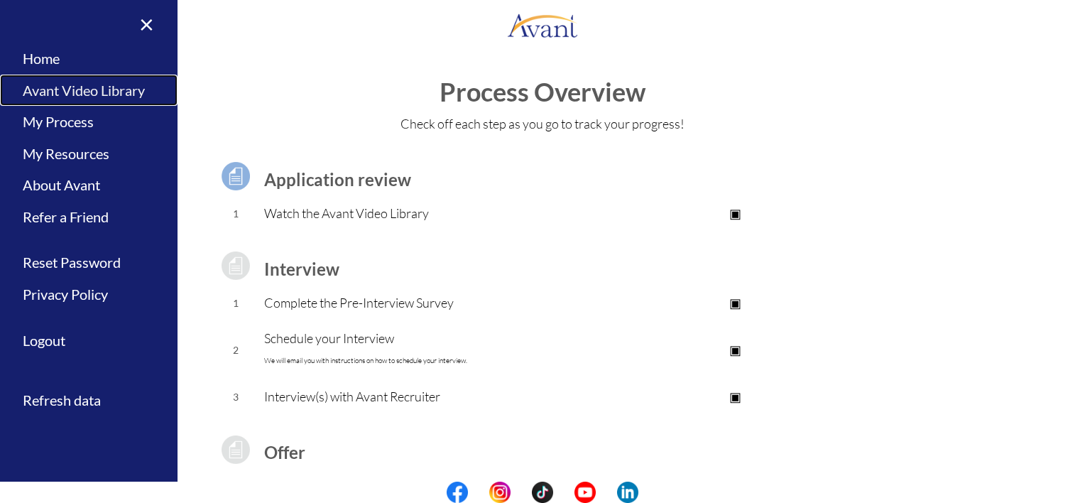
click at [38, 89] on link "Avant Video Library" at bounding box center [89, 91] width 178 height 32
